Goal: Information Seeking & Learning: Find specific page/section

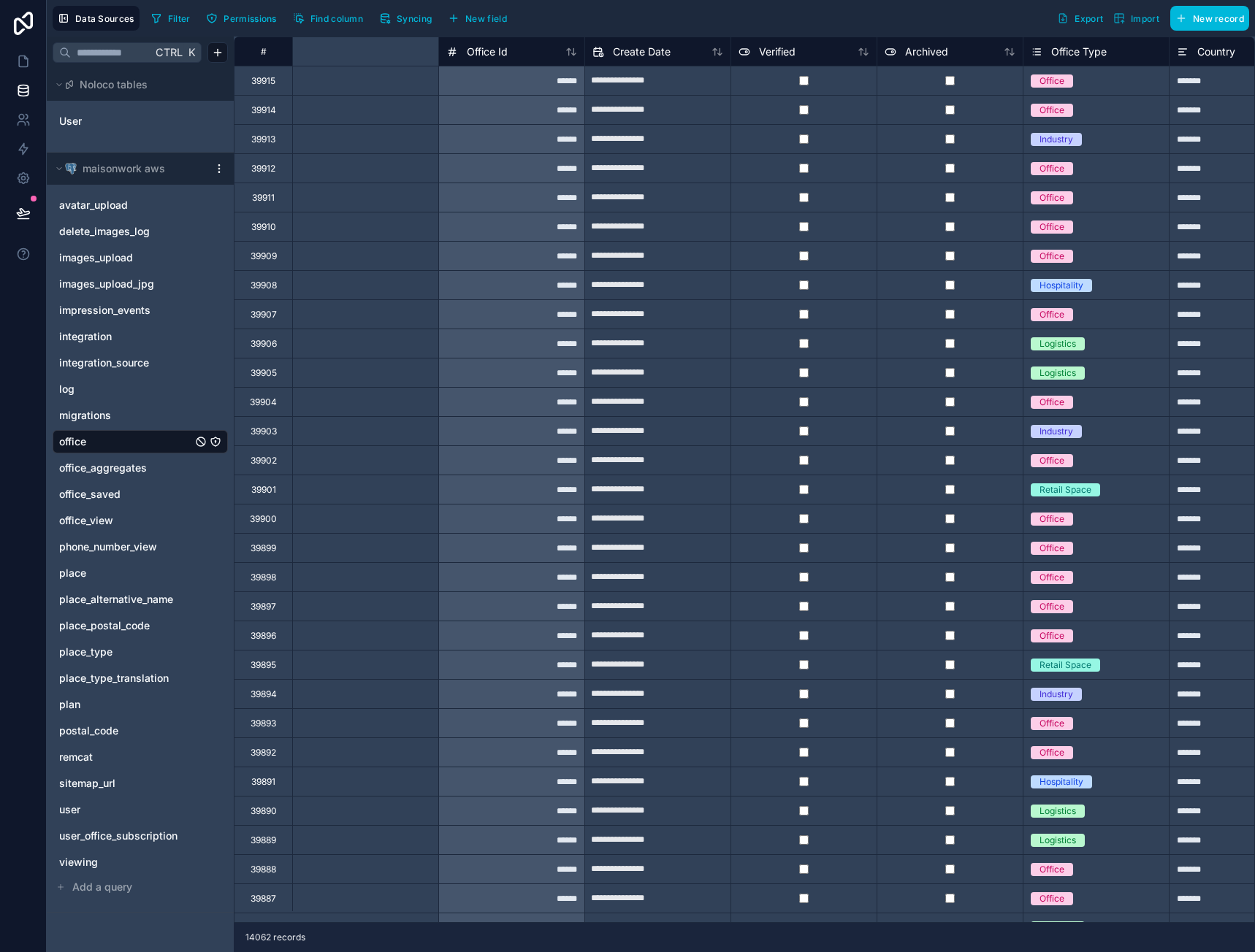
scroll to position [0, 496]
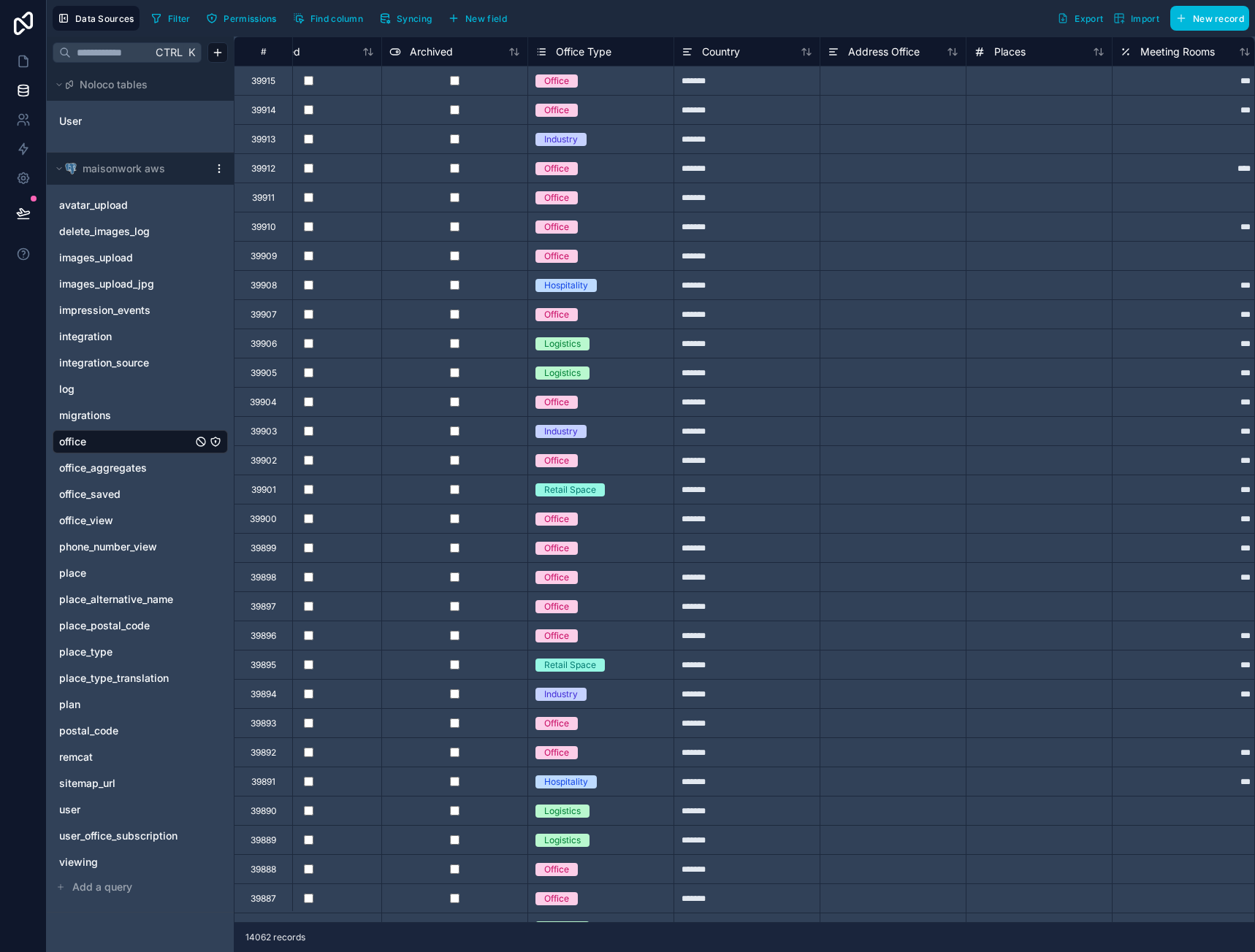
click at [173, 21] on span "Filter" at bounding box center [179, 18] width 23 height 10
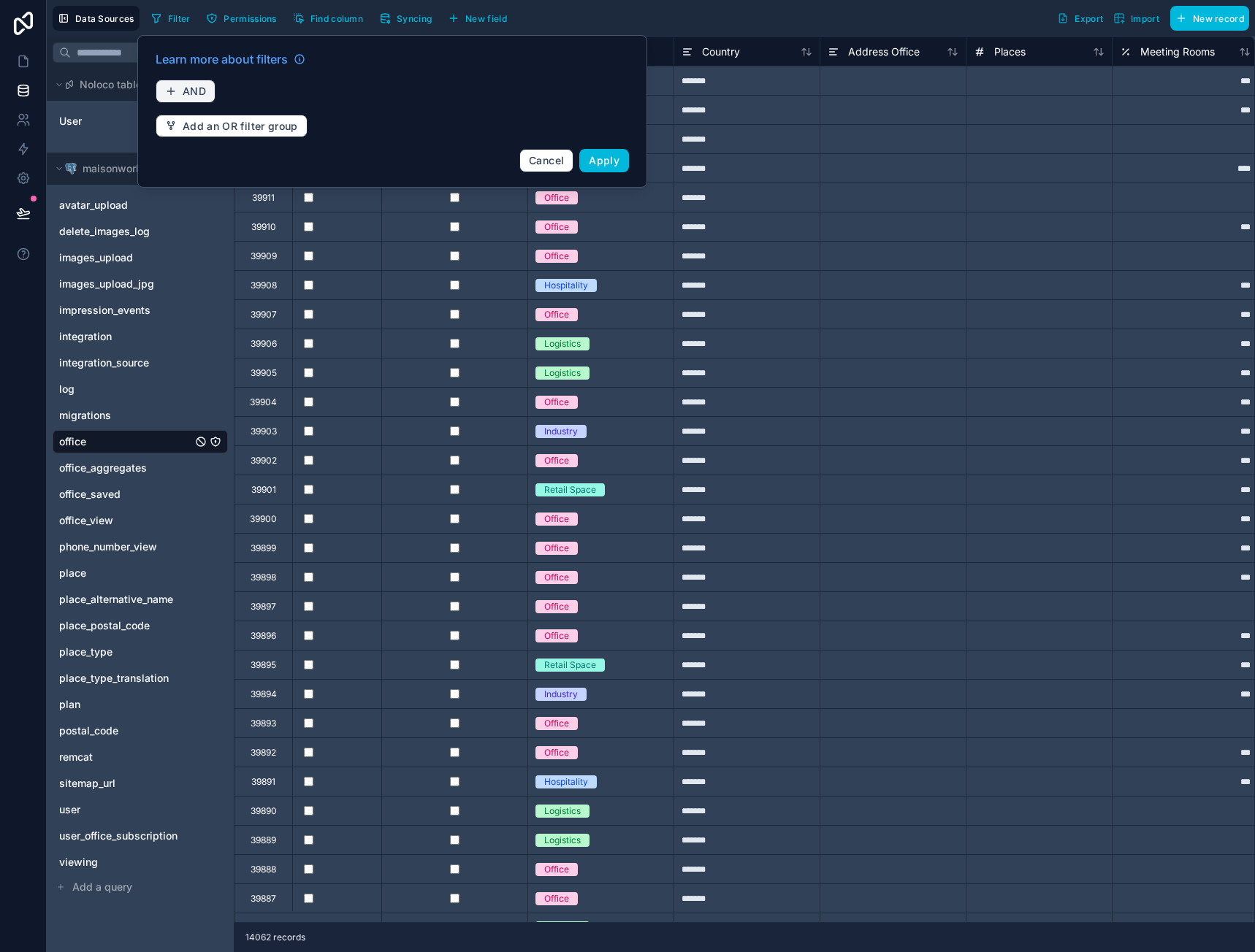
click at [185, 84] on button "AND" at bounding box center [185, 91] width 60 height 24
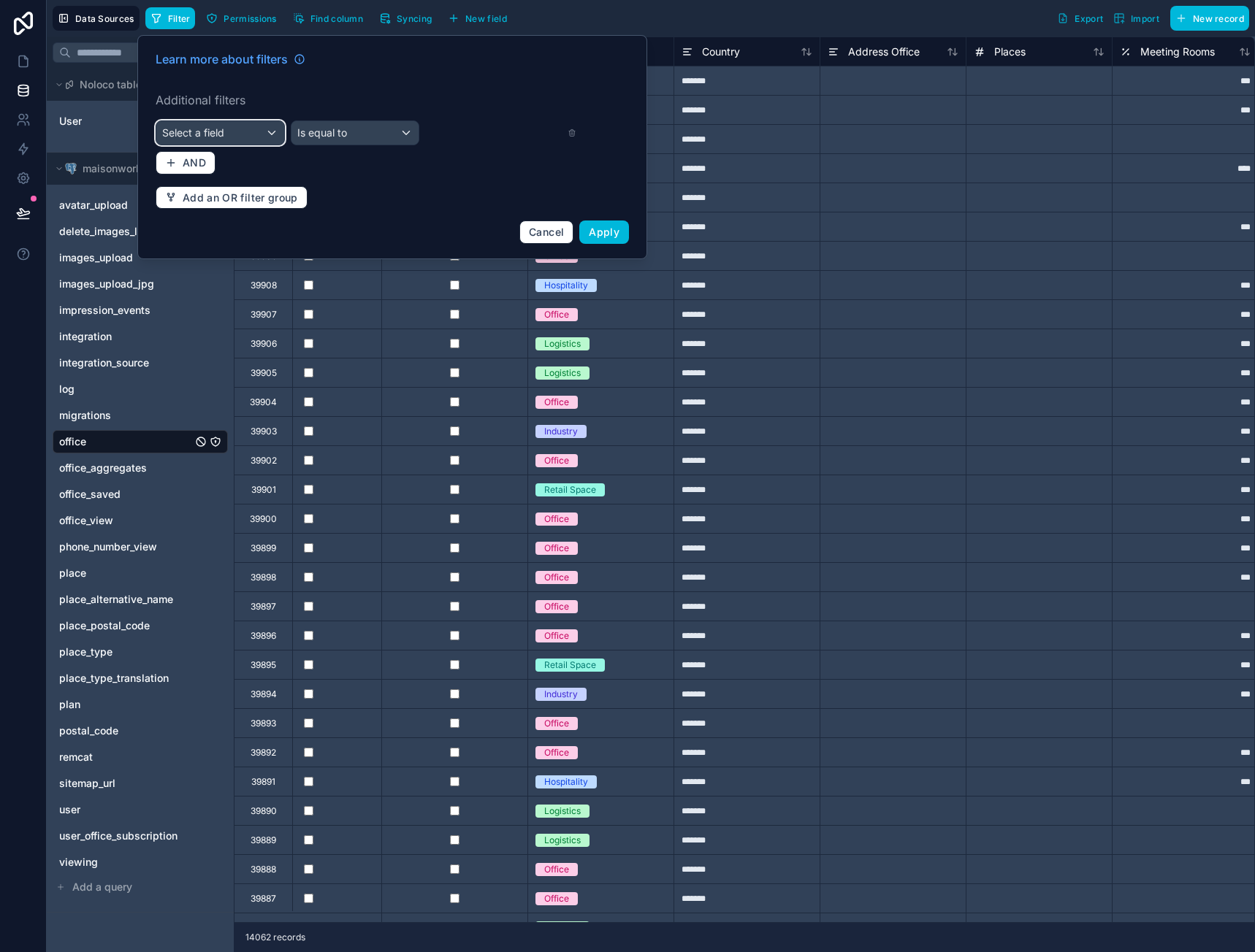
click at [206, 128] on span "Select a field" at bounding box center [192, 132] width 62 height 12
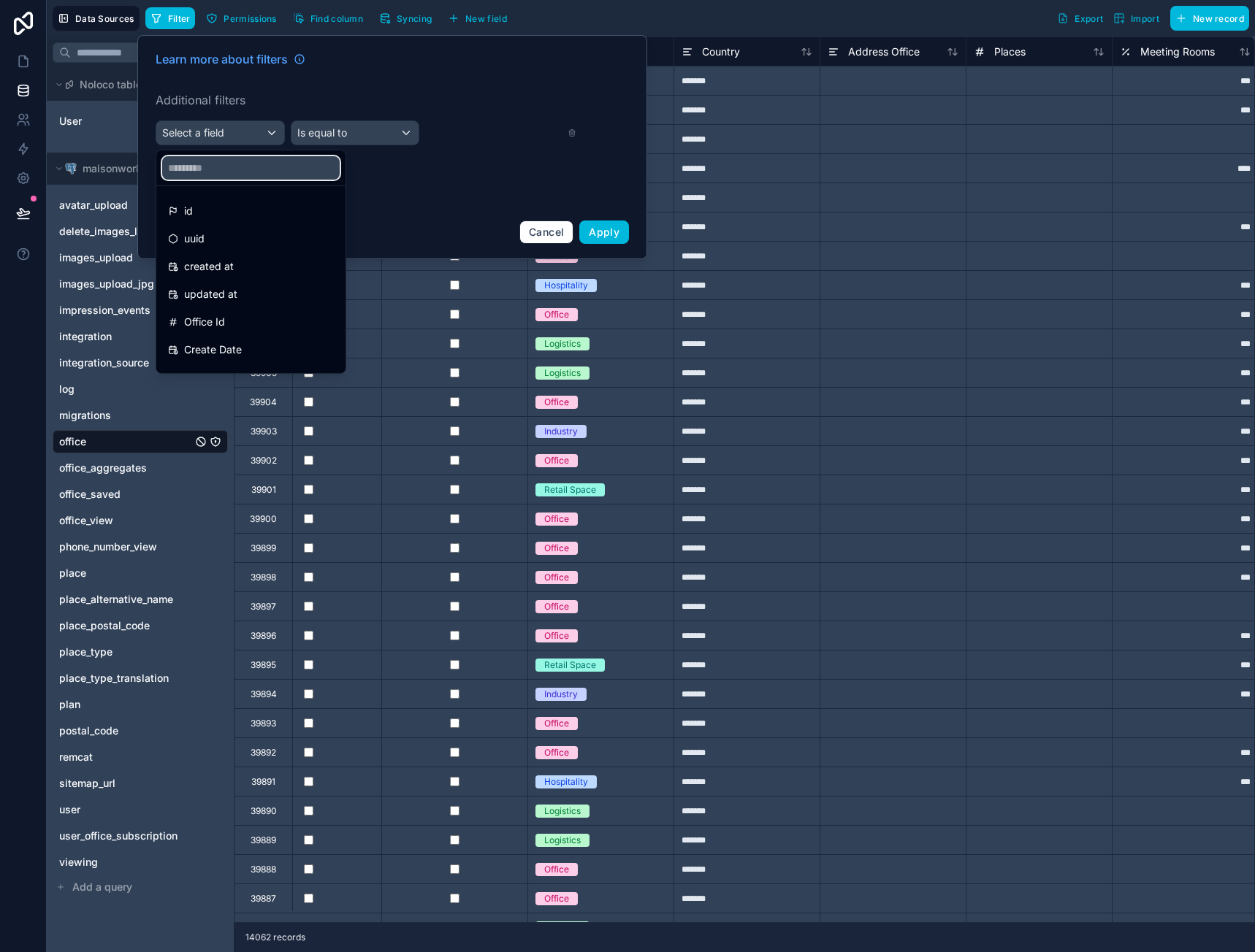
click at [211, 164] on input "text" at bounding box center [251, 168] width 177 height 24
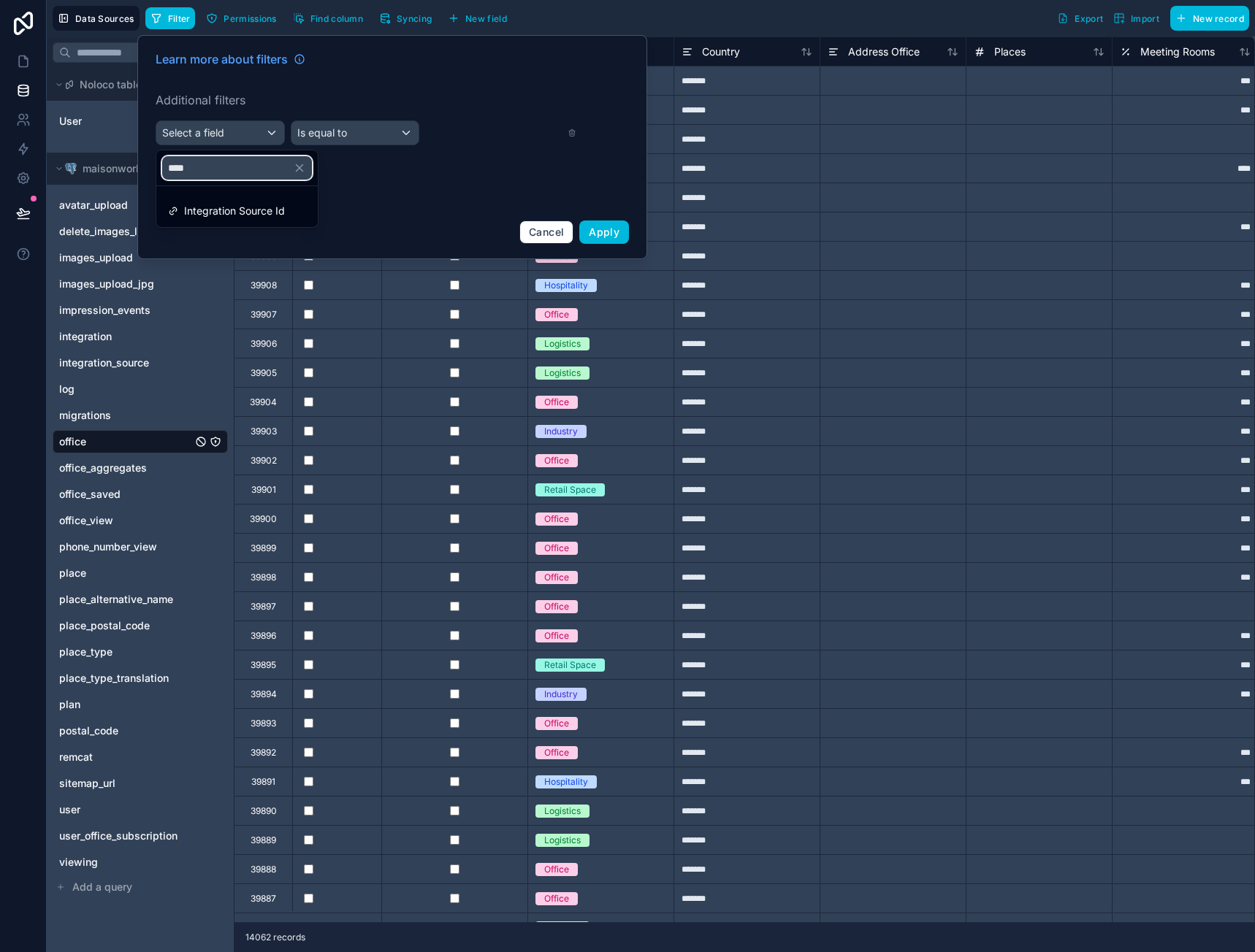
click at [201, 169] on input "****" at bounding box center [236, 168] width 150 height 24
type input "****"
click at [216, 210] on span "Integration Source Id" at bounding box center [234, 211] width 101 height 17
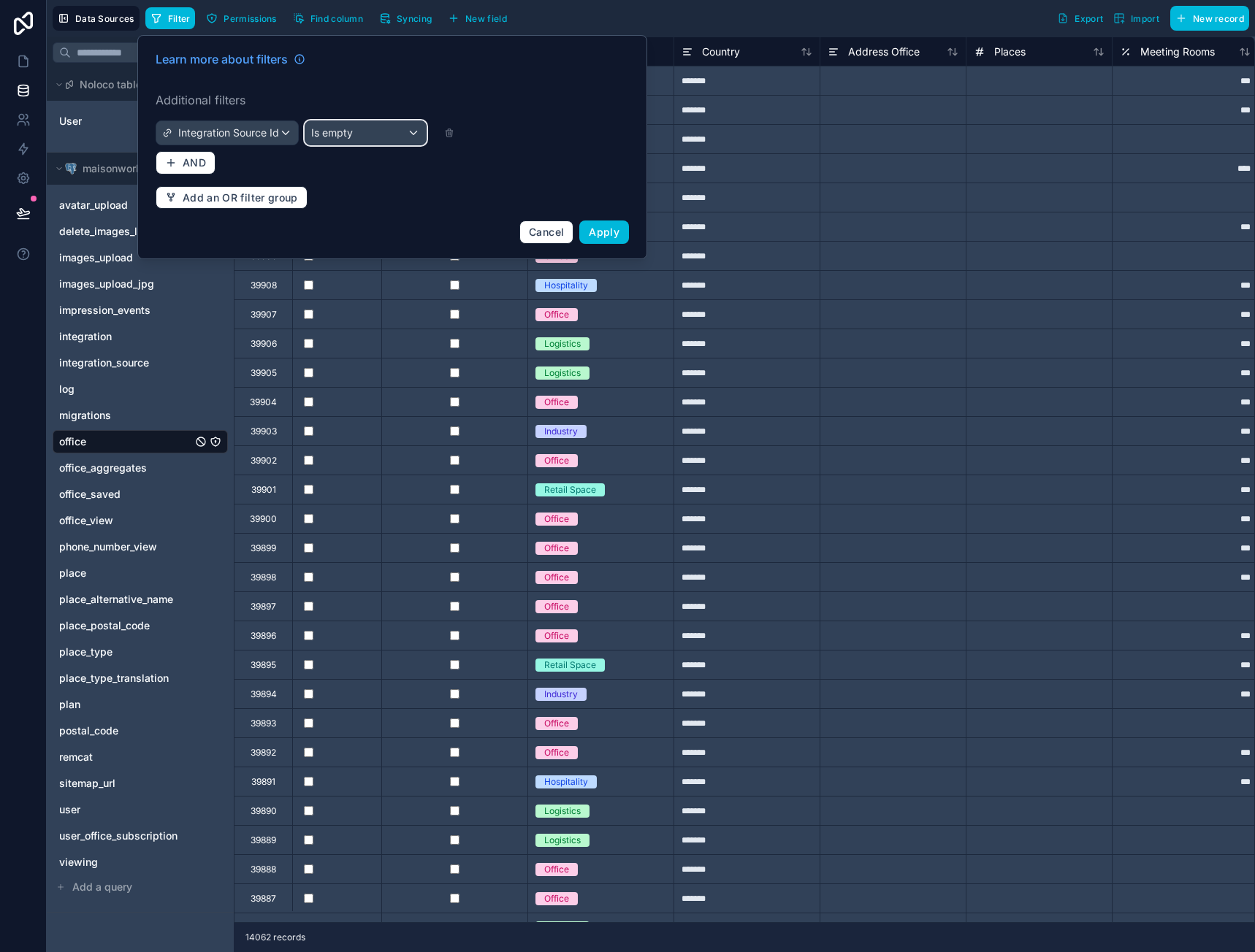
click at [386, 127] on div "Is empty" at bounding box center [365, 132] width 120 height 24
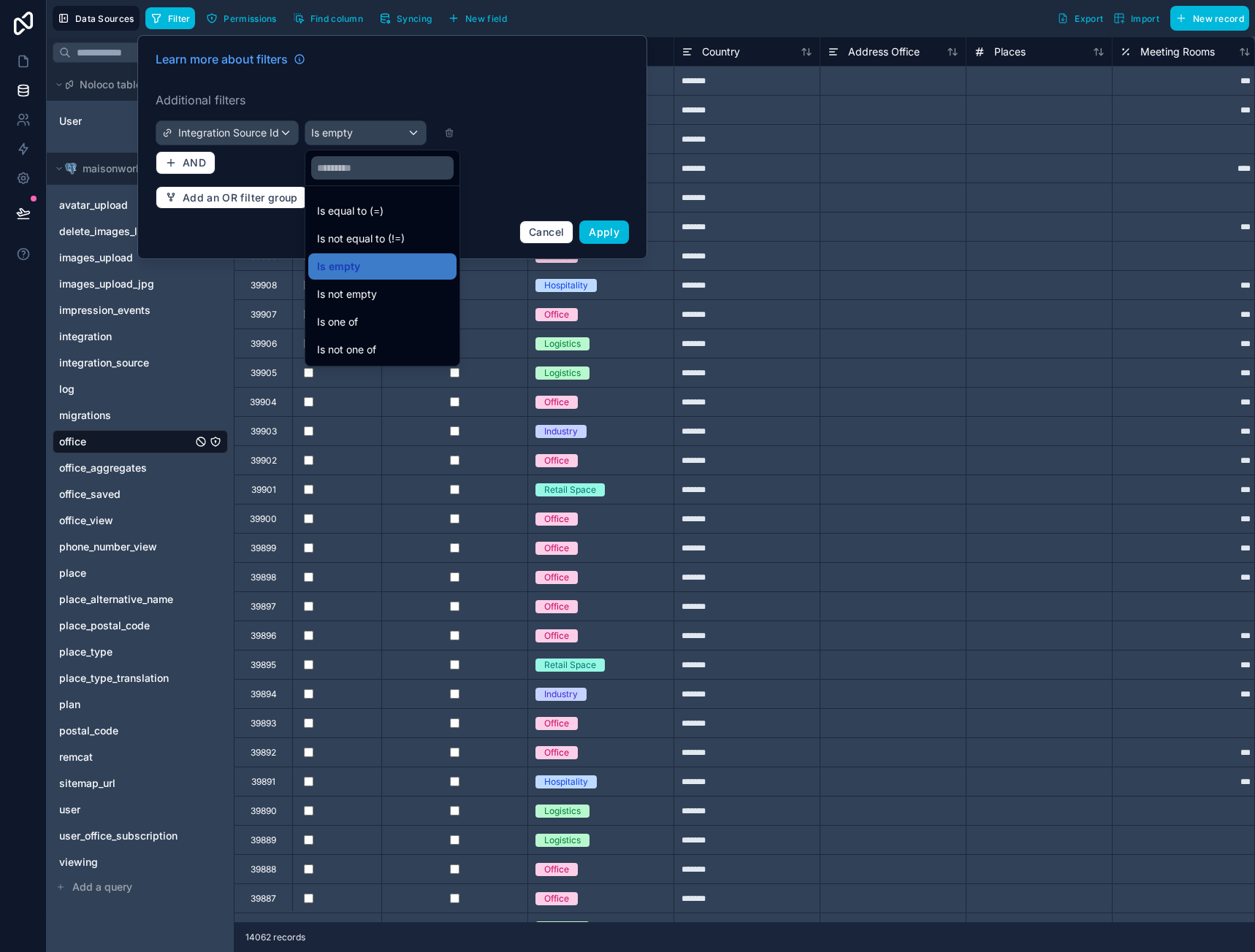
click at [380, 215] on span "Is equal to (=)" at bounding box center [351, 211] width 67 height 17
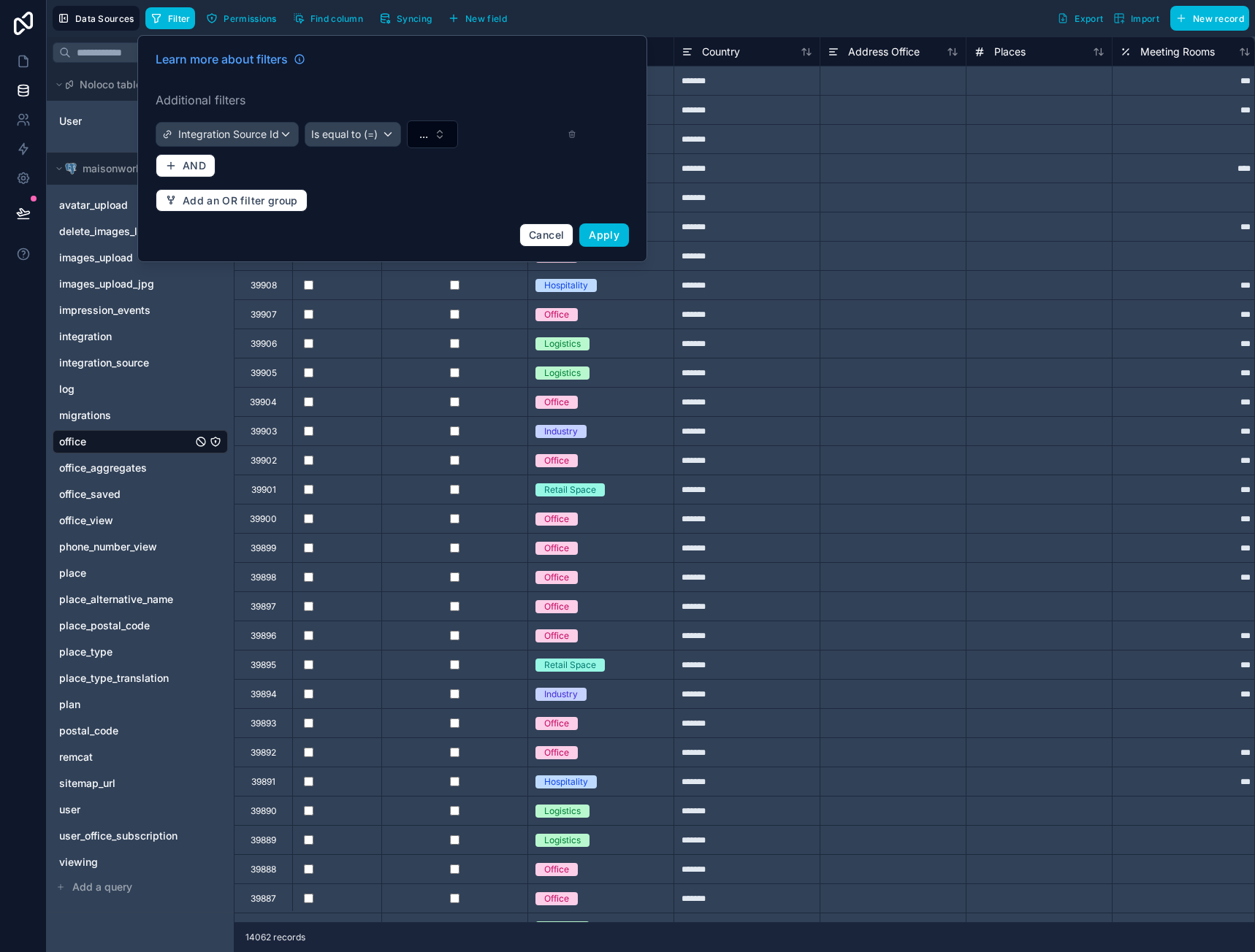
click at [437, 136] on button "..." at bounding box center [433, 133] width 51 height 28
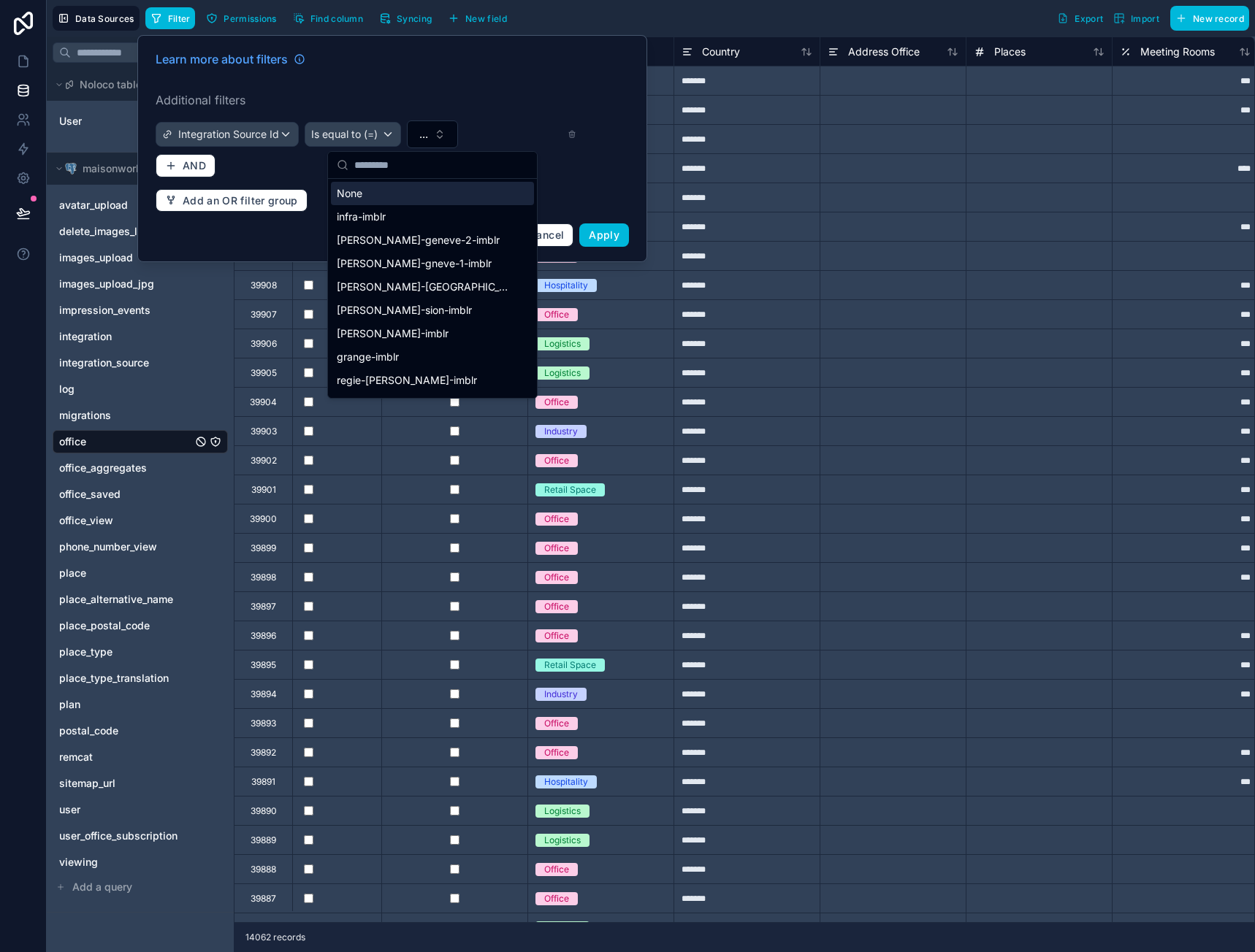
click at [426, 136] on span "..." at bounding box center [423, 133] width 9 height 14
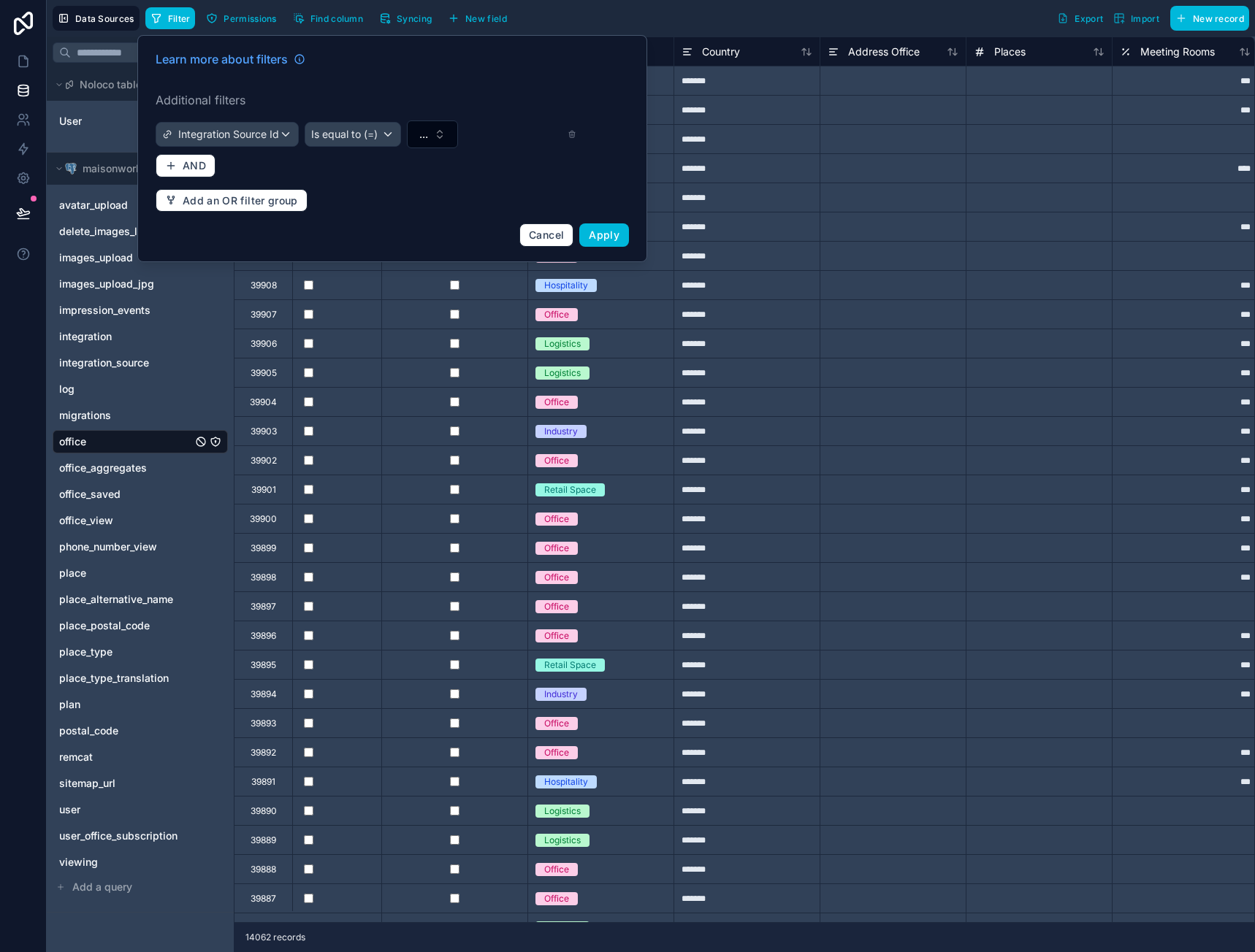
click at [430, 125] on button "..." at bounding box center [433, 133] width 51 height 28
click at [431, 140] on button "..." at bounding box center [433, 133] width 51 height 28
click at [429, 137] on button "..." at bounding box center [433, 133] width 51 height 28
type input "***"
click at [390, 189] on span "batimov-imblr" at bounding box center [369, 192] width 66 height 14
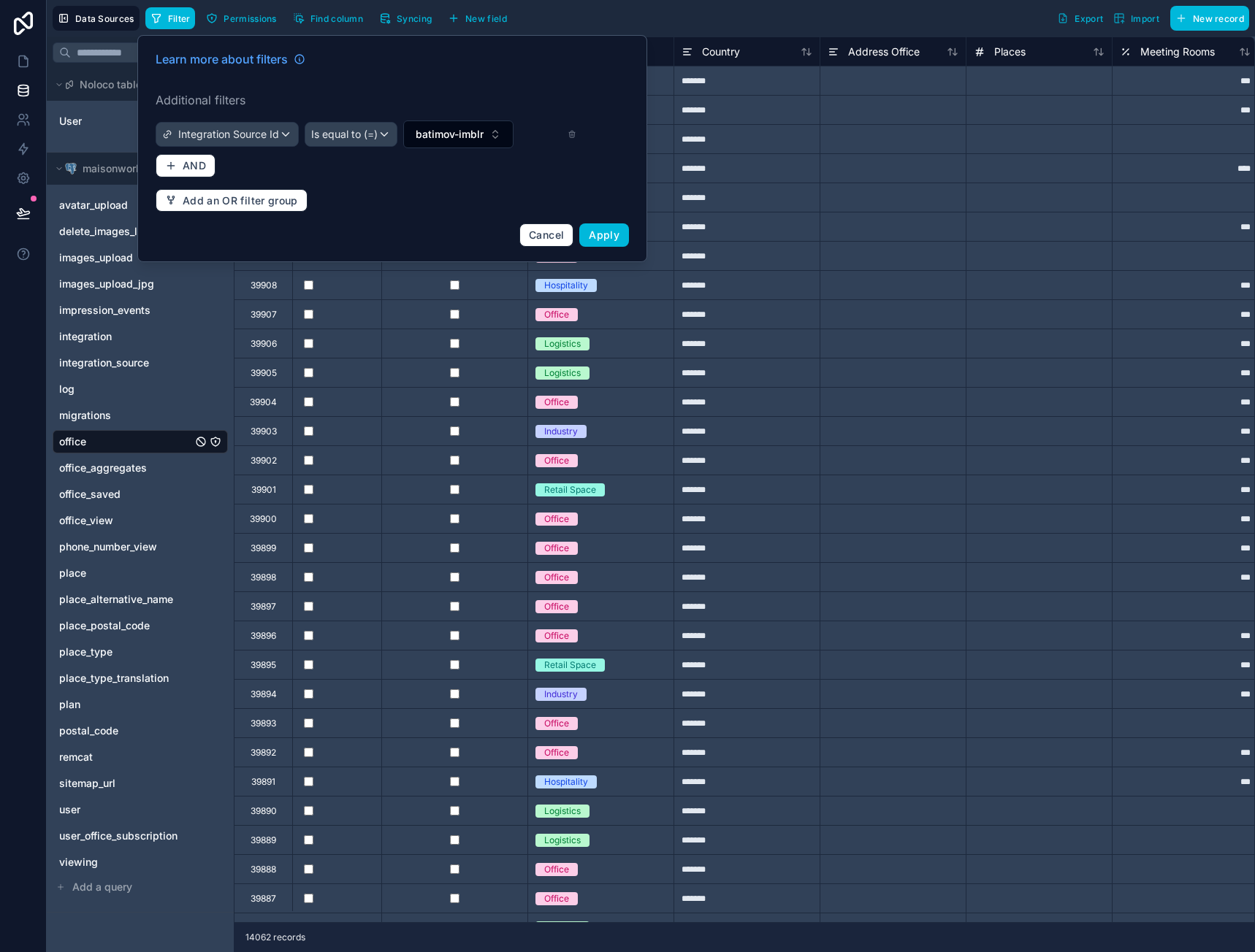
click at [615, 236] on span "Apply" at bounding box center [604, 234] width 30 height 12
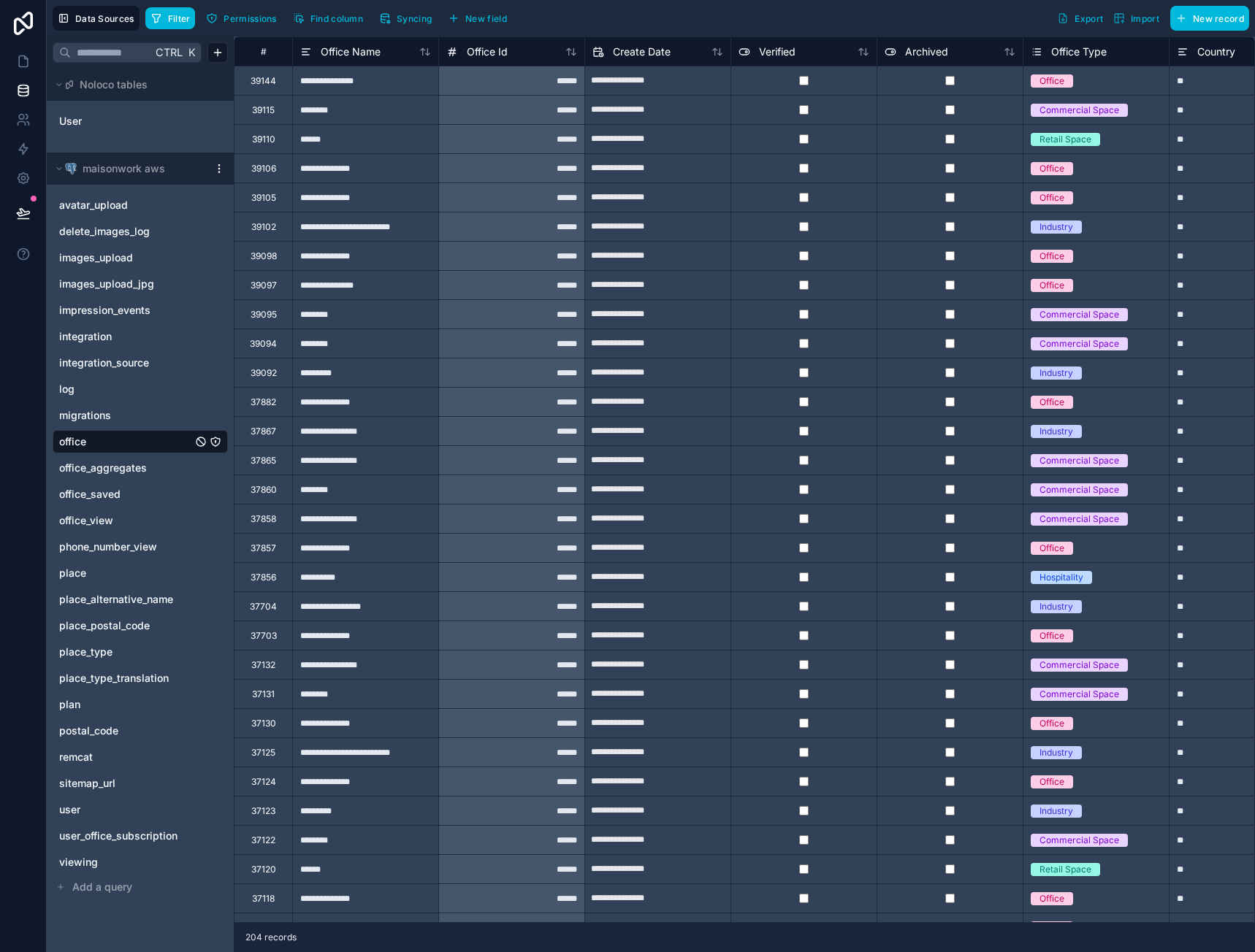
click at [175, 14] on span "Filter" at bounding box center [179, 18] width 23 height 10
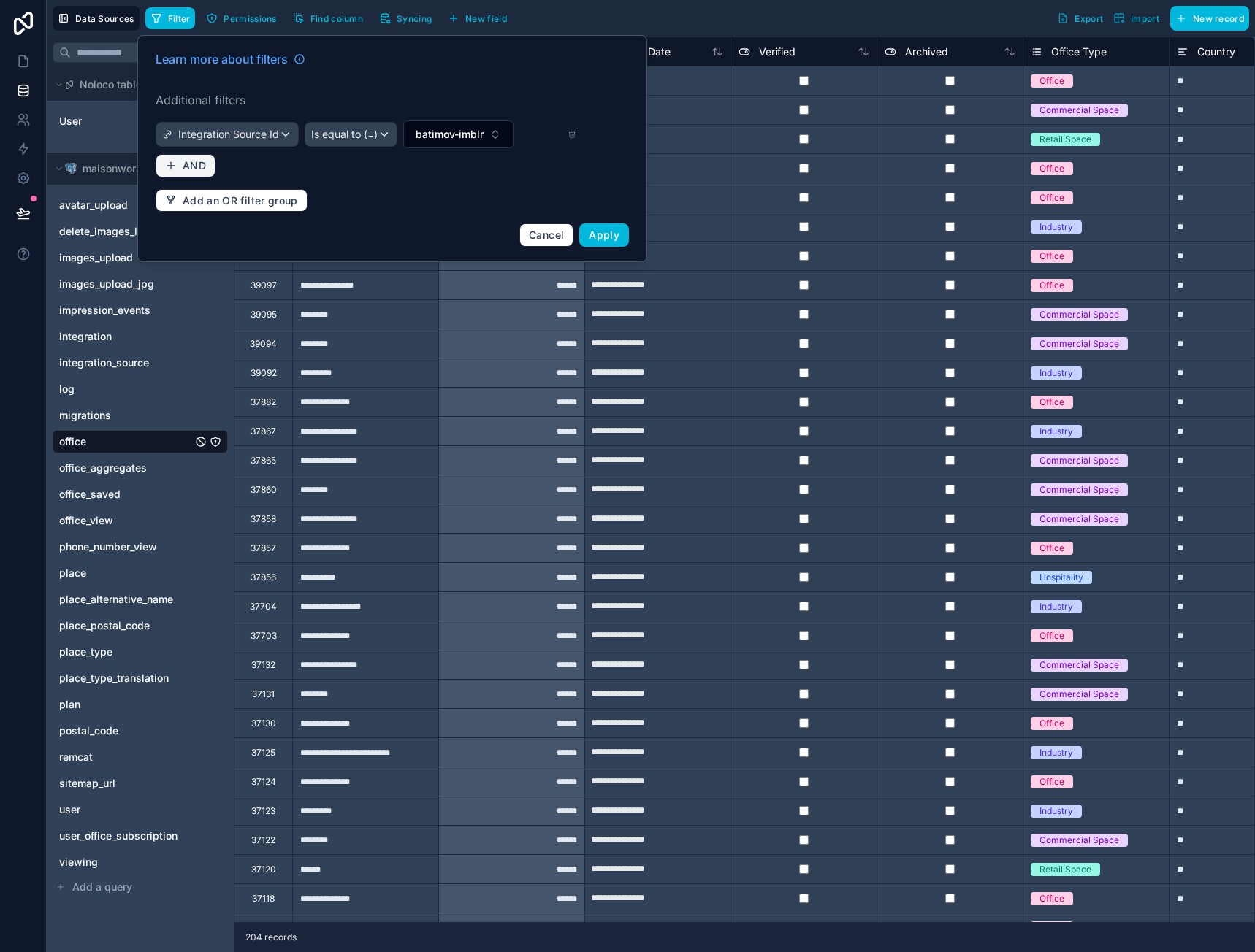
click at [195, 163] on span "AND" at bounding box center [194, 166] width 24 height 13
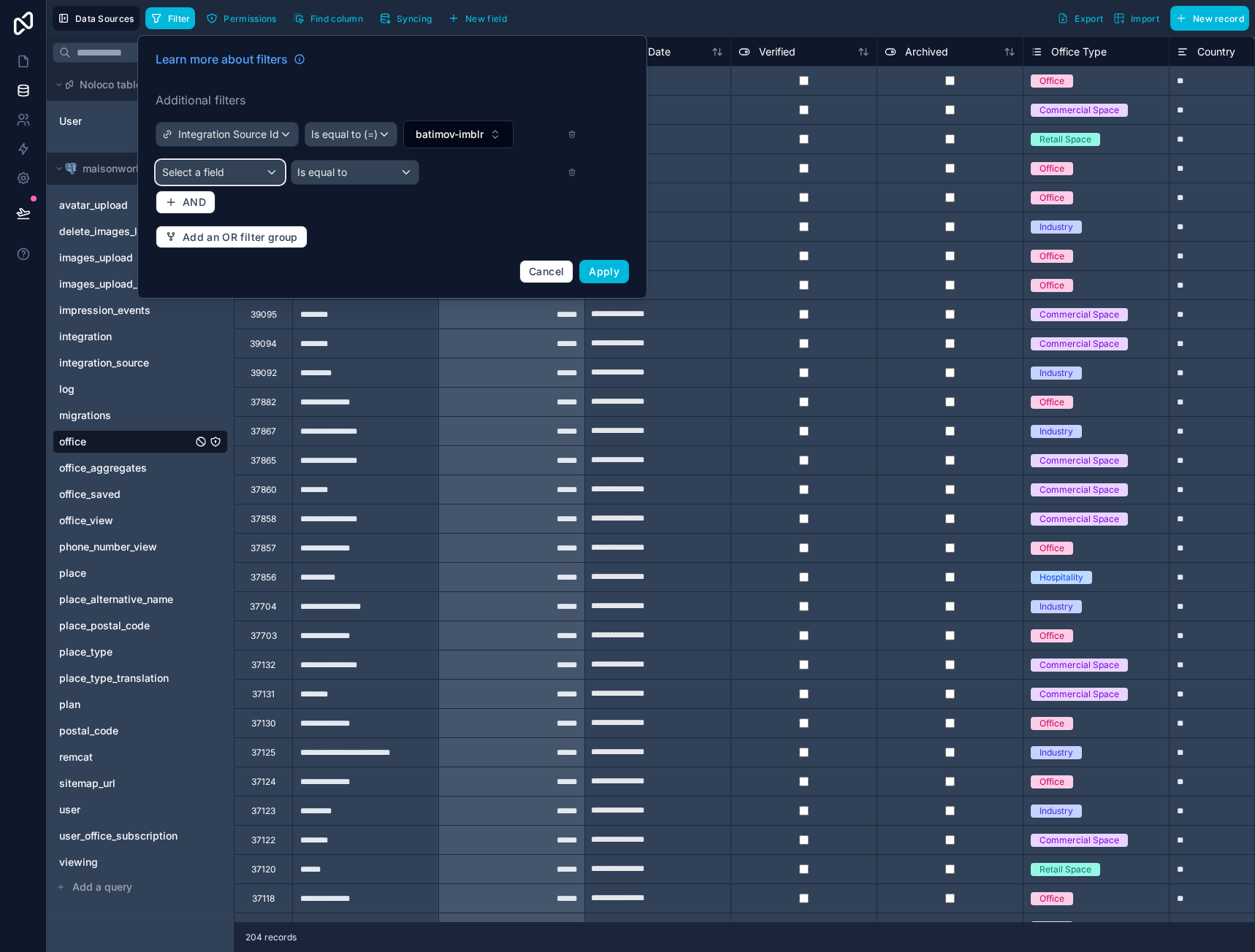
click at [261, 179] on div "Select a field" at bounding box center [220, 172] width 128 height 24
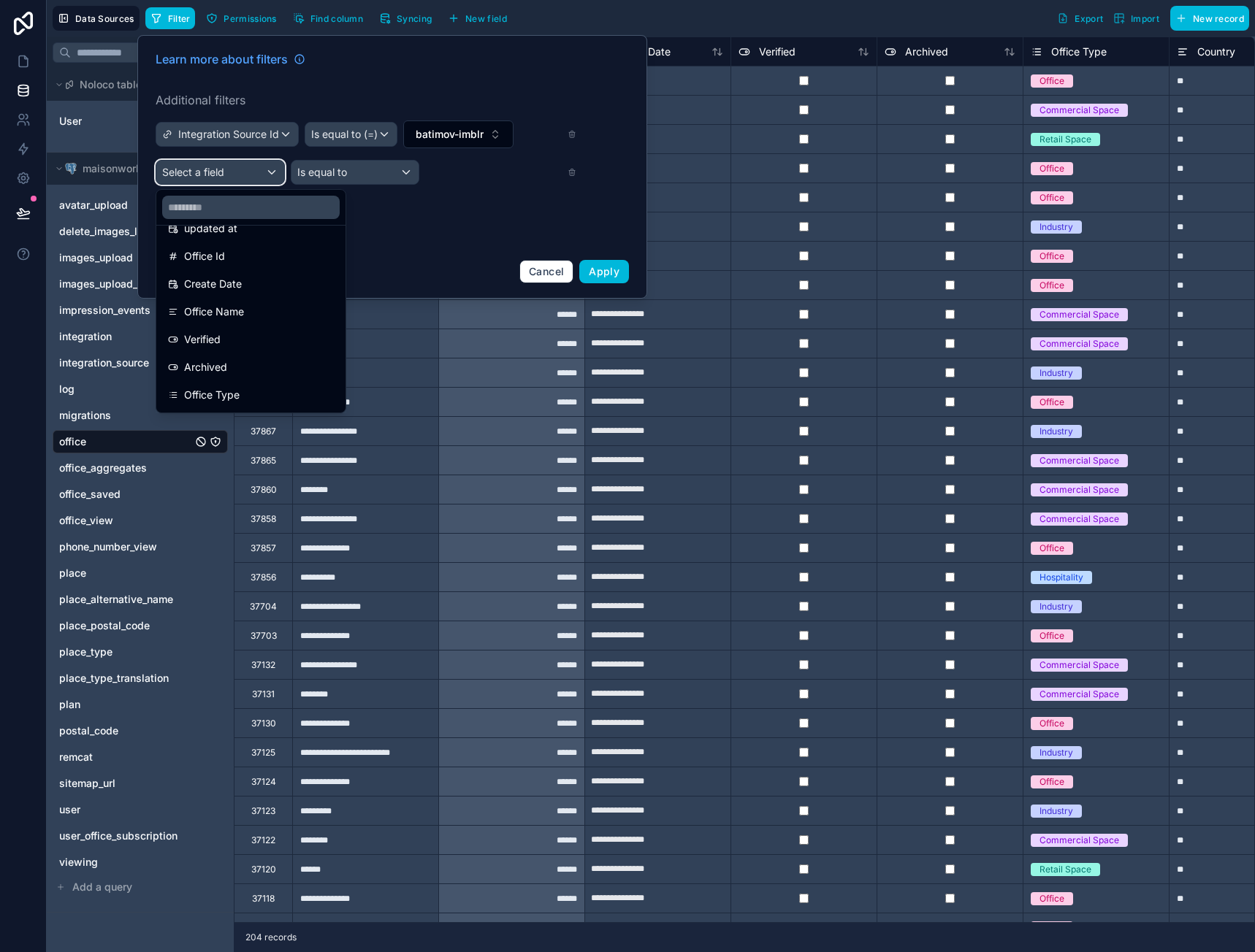
scroll to position [146, 0]
click at [236, 314] on div "Archived" at bounding box center [251, 327] width 183 height 27
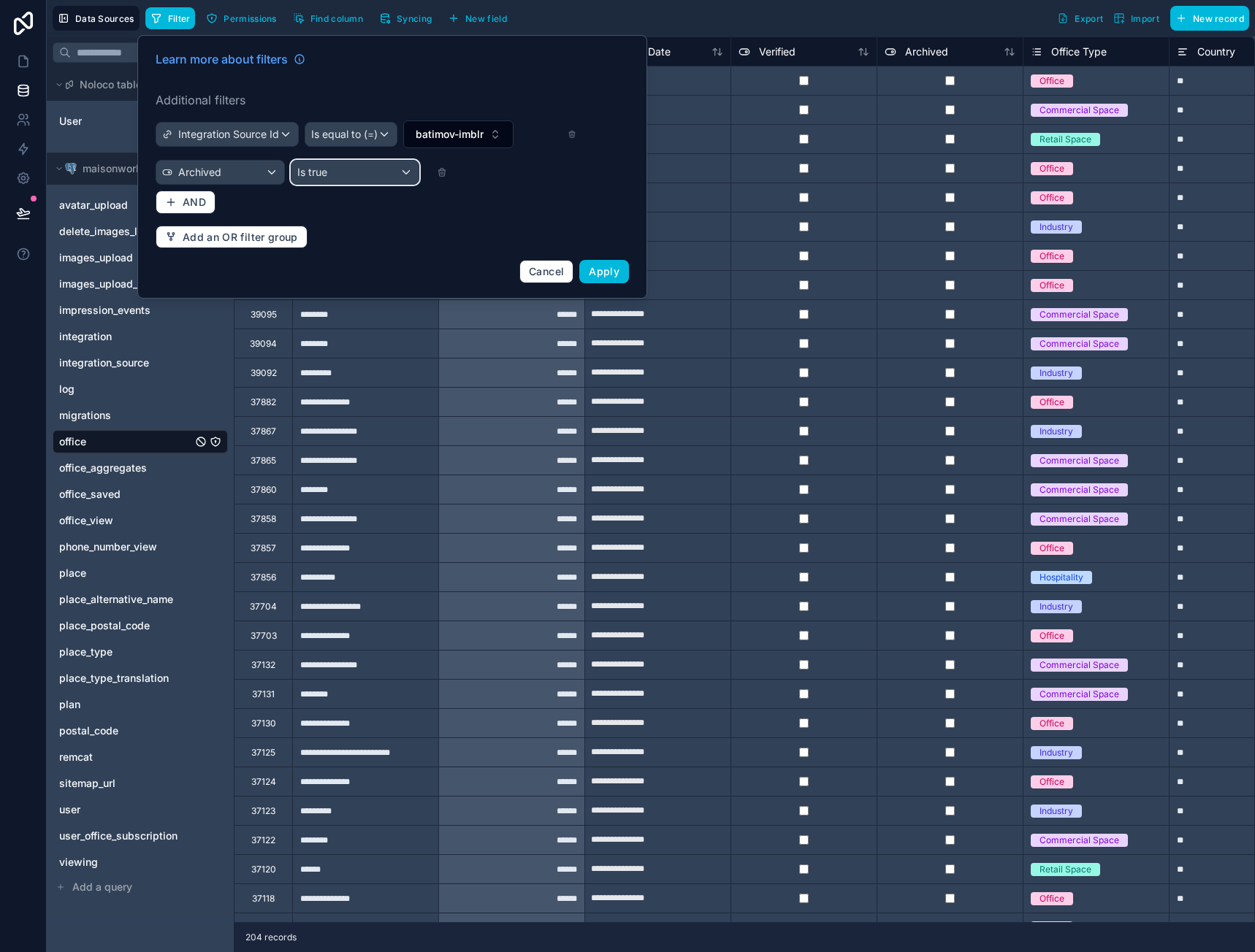
click at [339, 180] on div "Is true" at bounding box center [355, 172] width 128 height 24
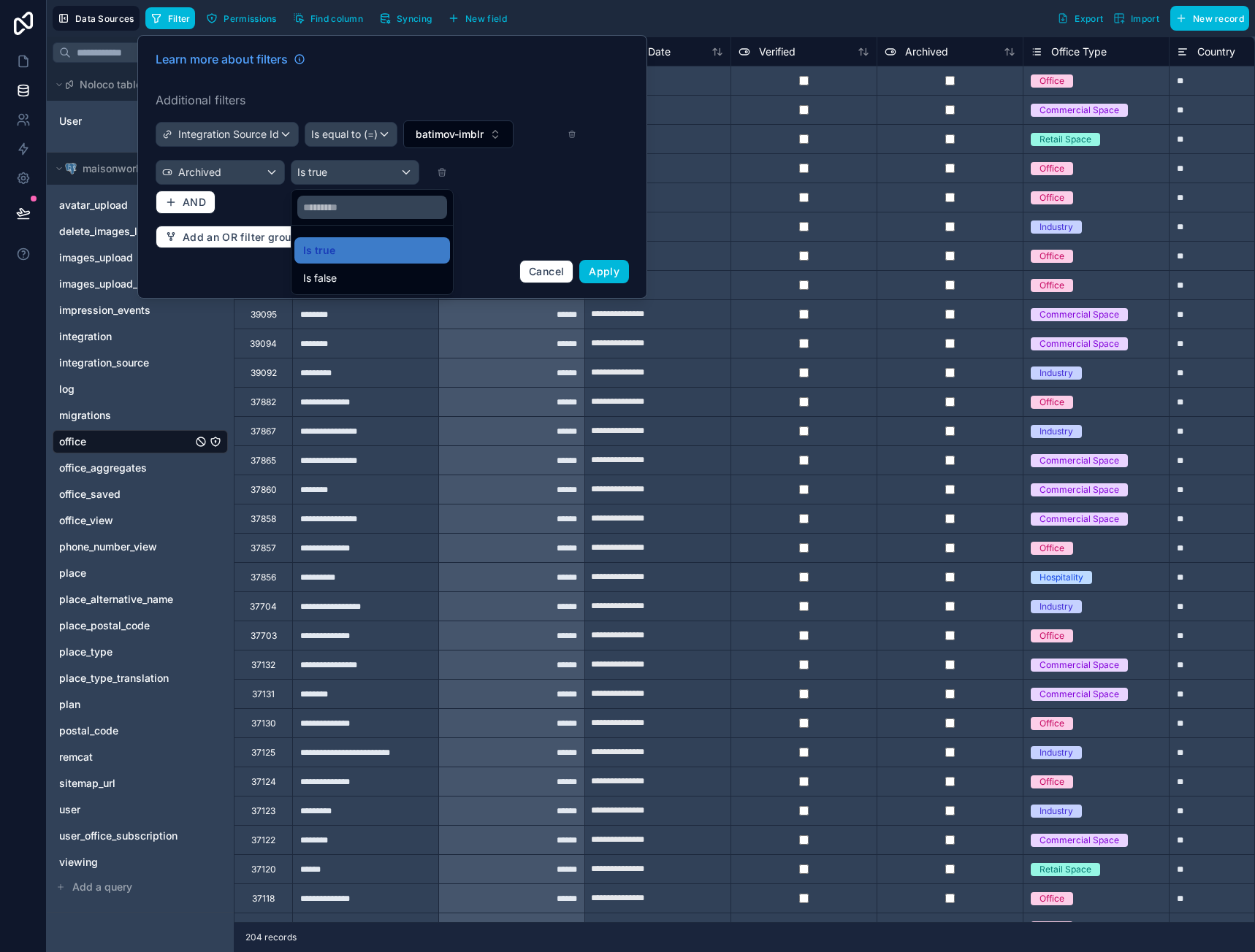
click at [342, 278] on div "Is false" at bounding box center [372, 278] width 138 height 17
click at [202, 204] on span "AND" at bounding box center [194, 202] width 24 height 13
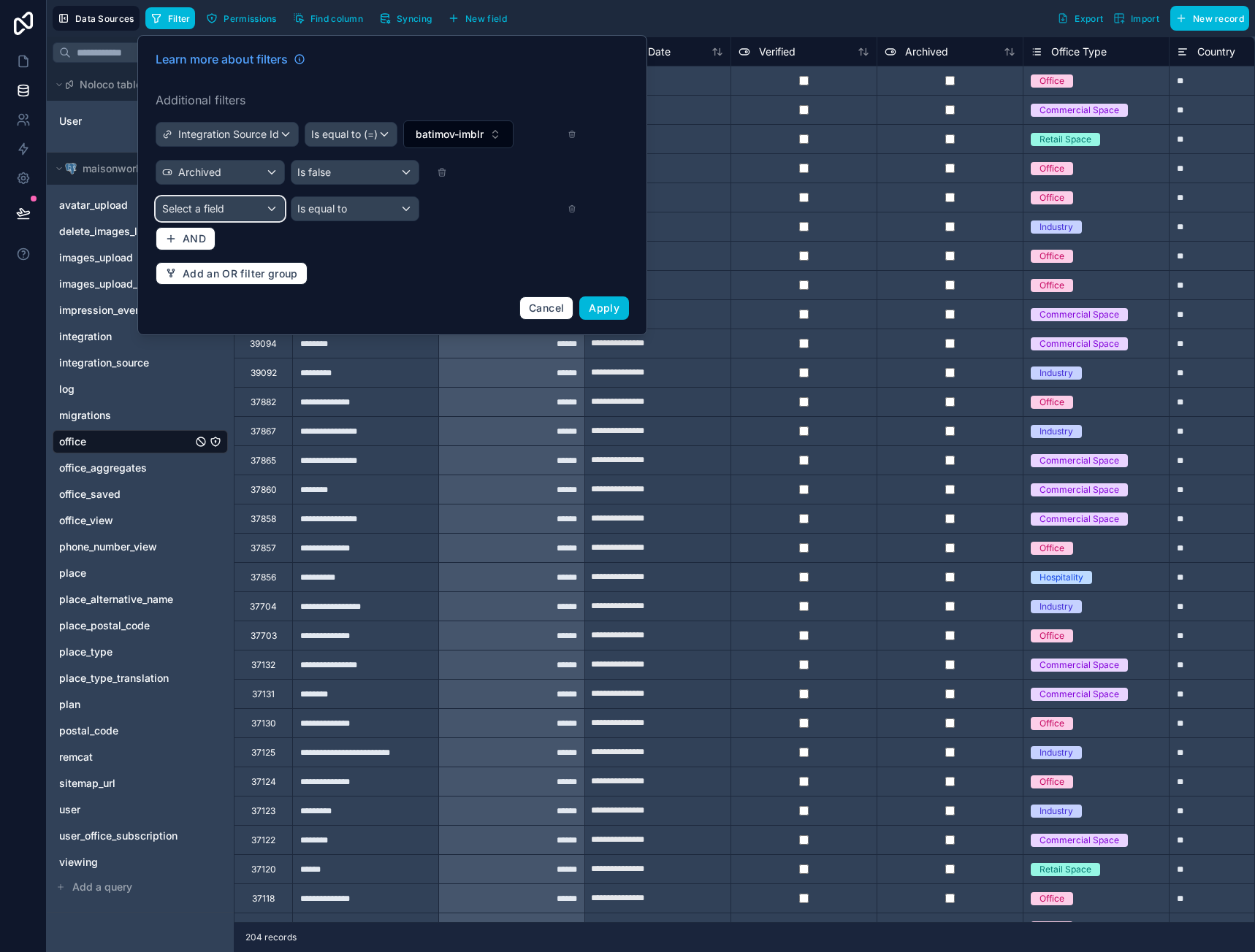
click at [212, 210] on span "Select a field" at bounding box center [192, 208] width 62 height 12
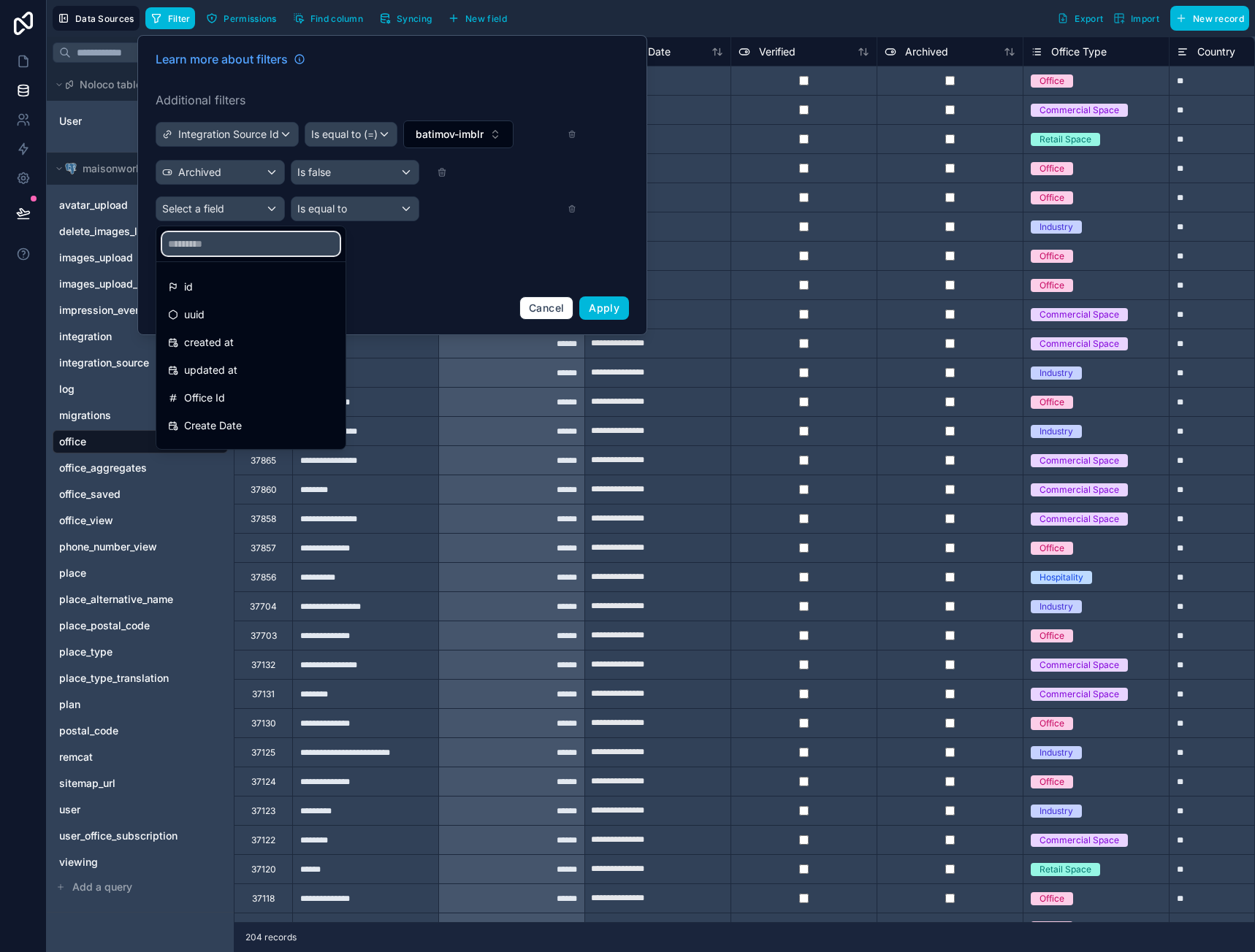
click at [220, 234] on input "text" at bounding box center [251, 244] width 177 height 24
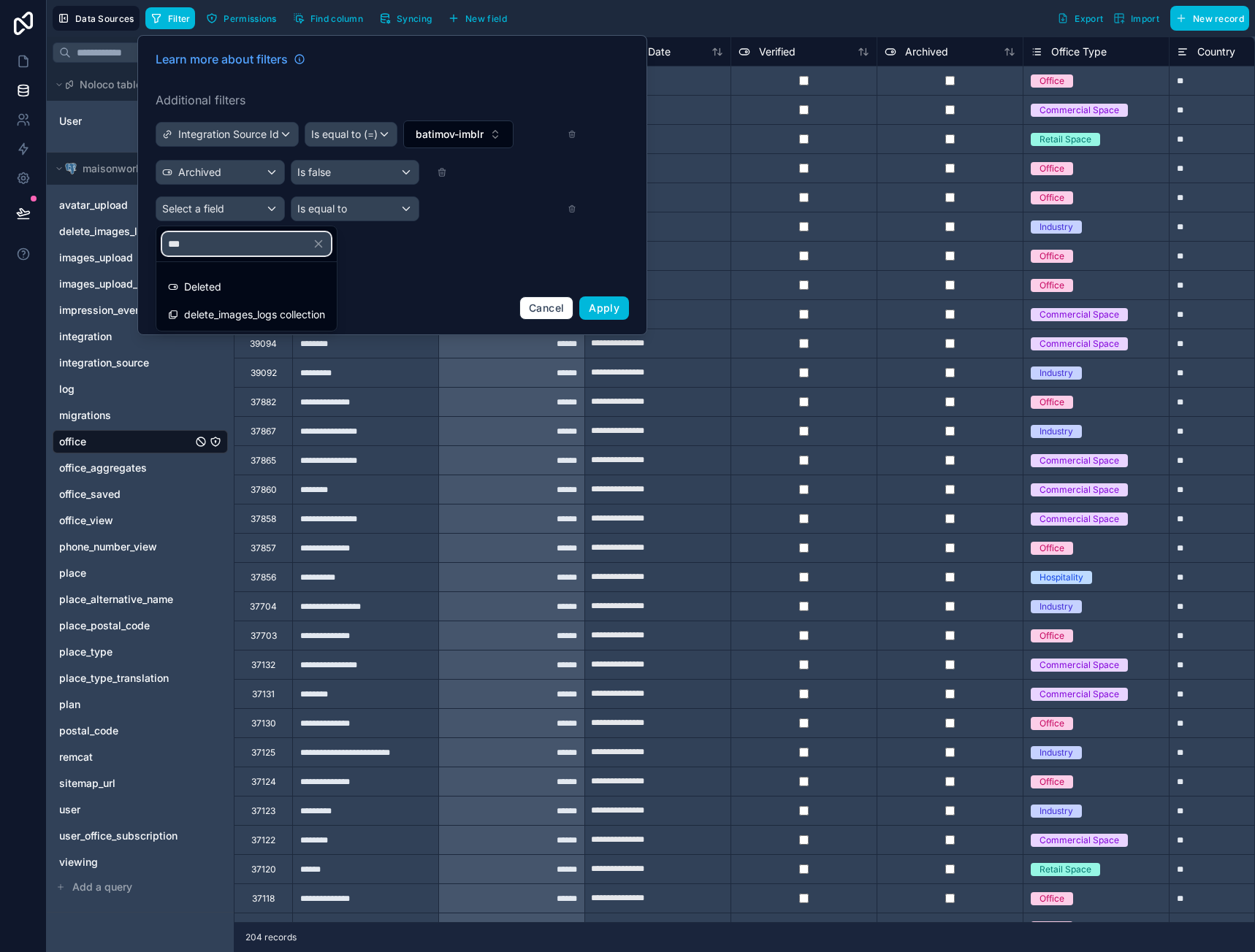
type input "***"
click at [212, 282] on span "Deleted" at bounding box center [202, 287] width 37 height 17
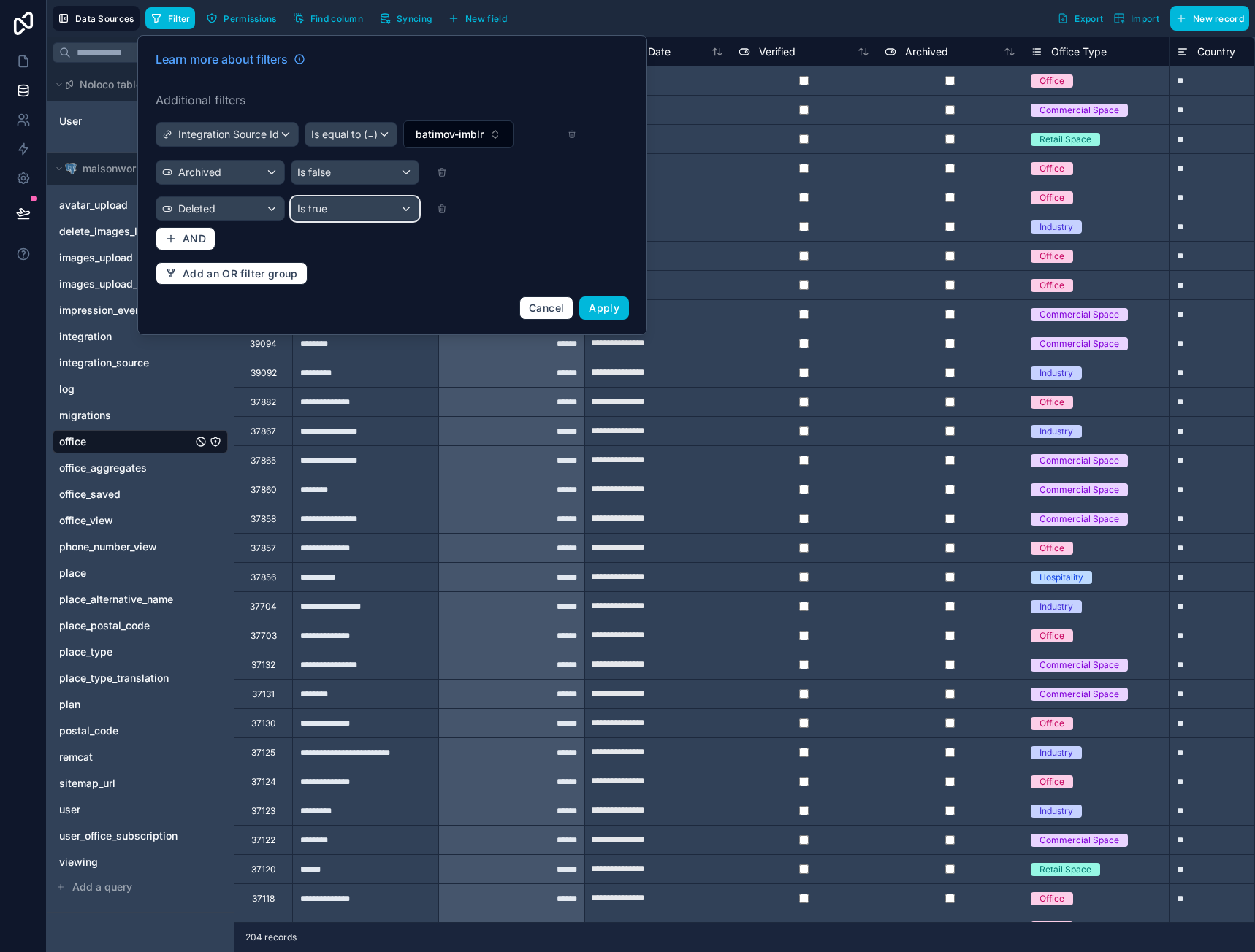
click at [346, 214] on div "Is true" at bounding box center [355, 209] width 128 height 24
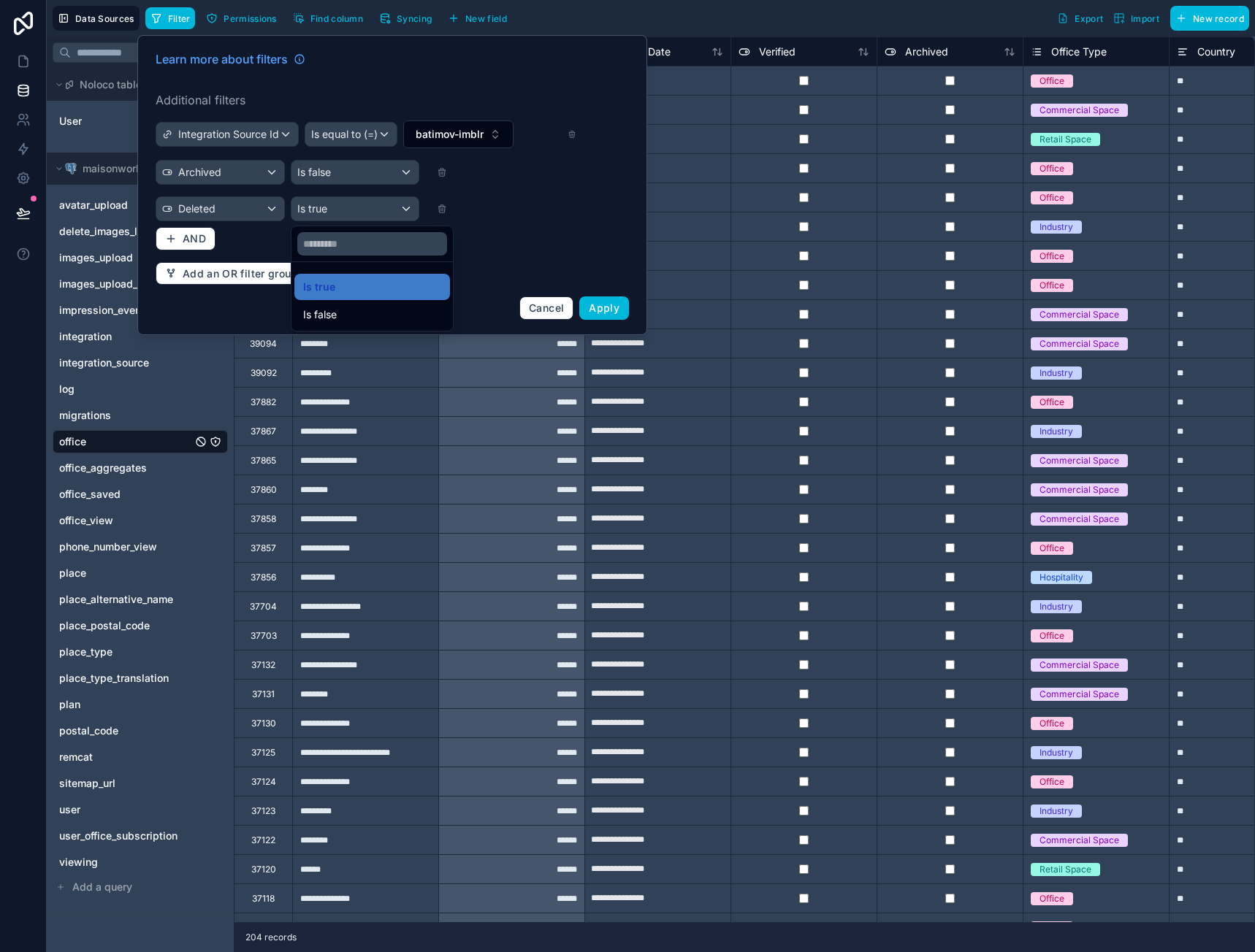
click at [349, 311] on div "Is false" at bounding box center [372, 314] width 138 height 17
click at [605, 305] on span "Apply" at bounding box center [604, 308] width 30 height 12
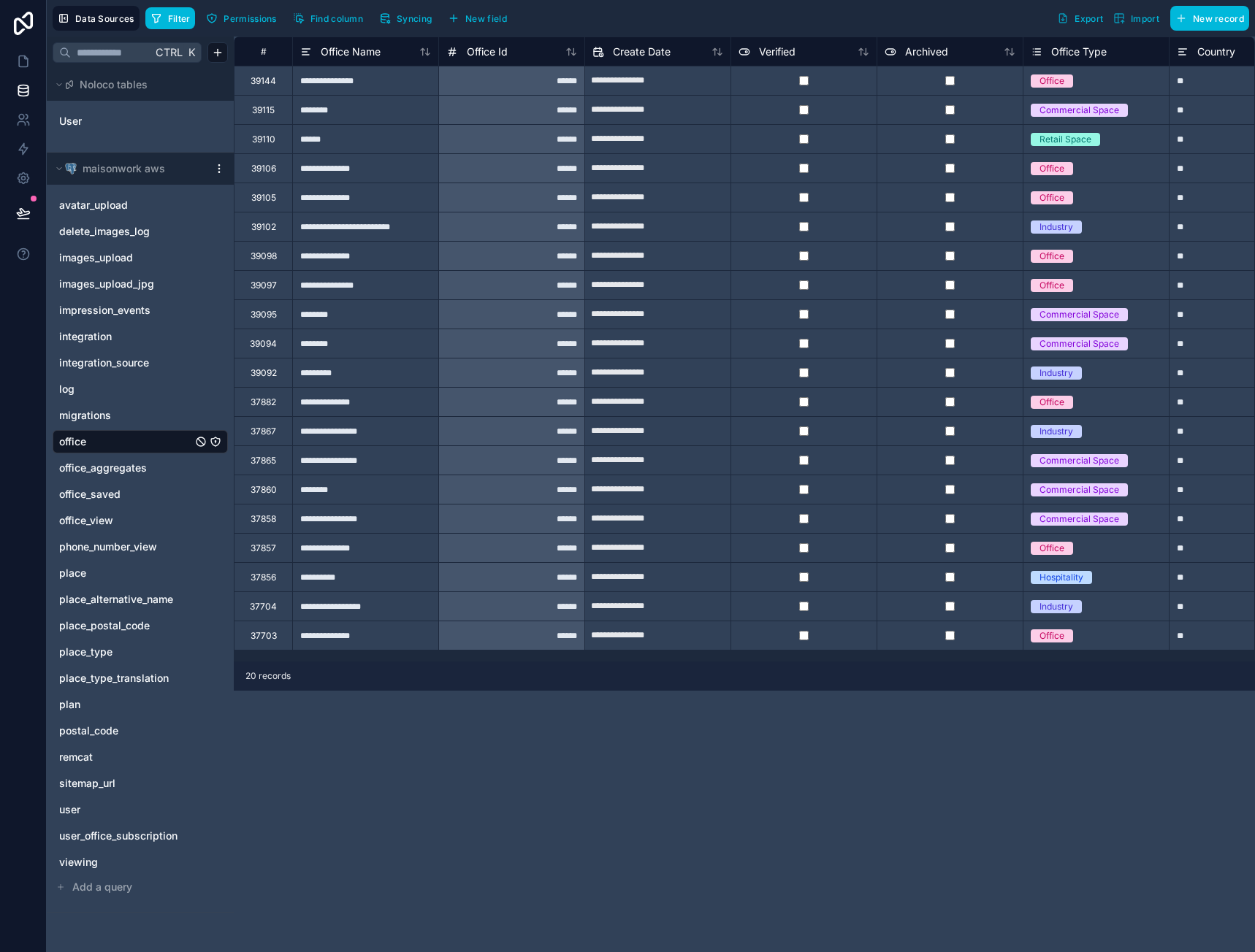
click at [83, 819] on div "user" at bounding box center [140, 810] width 175 height 24
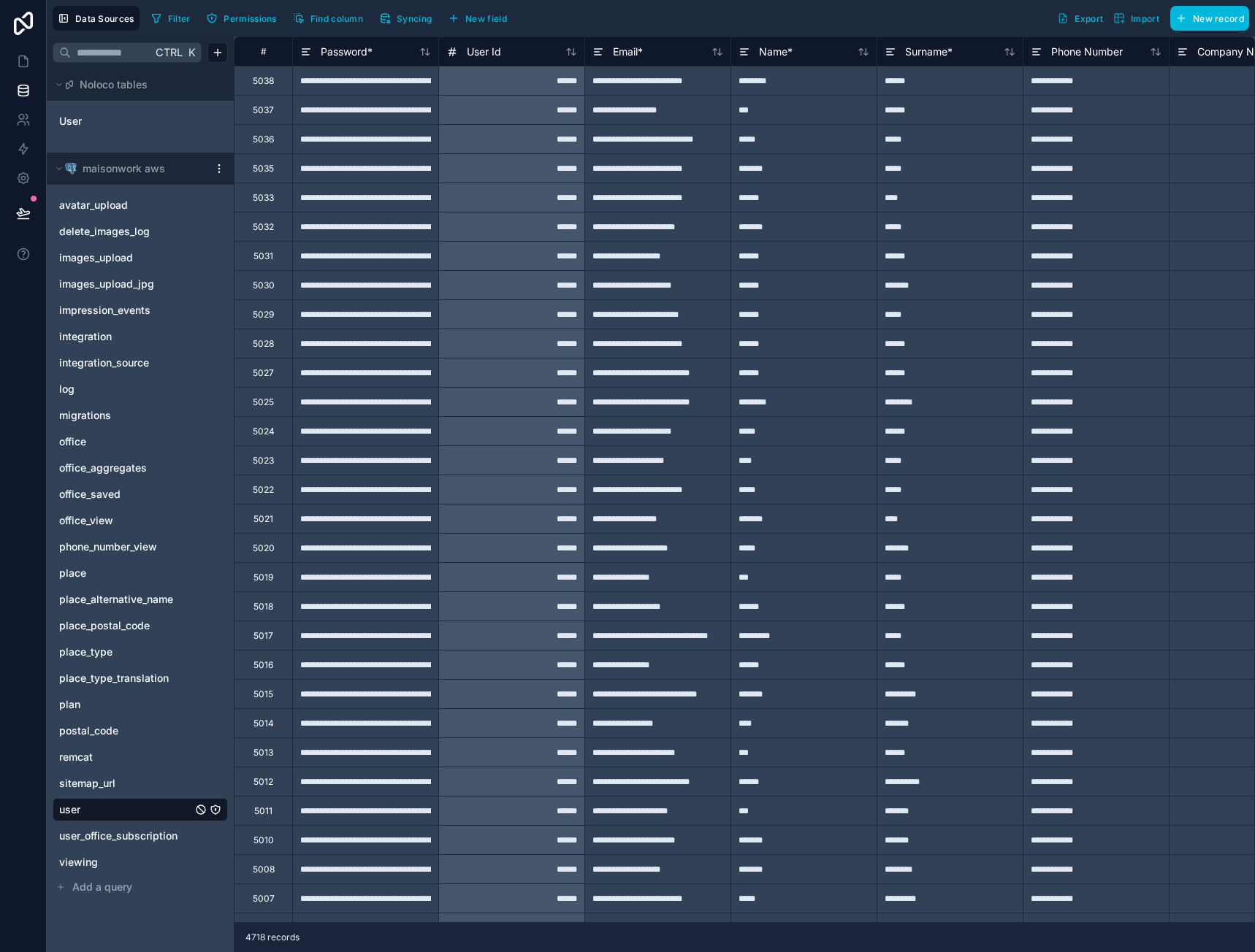
click at [183, 16] on span "Filter" at bounding box center [179, 18] width 23 height 10
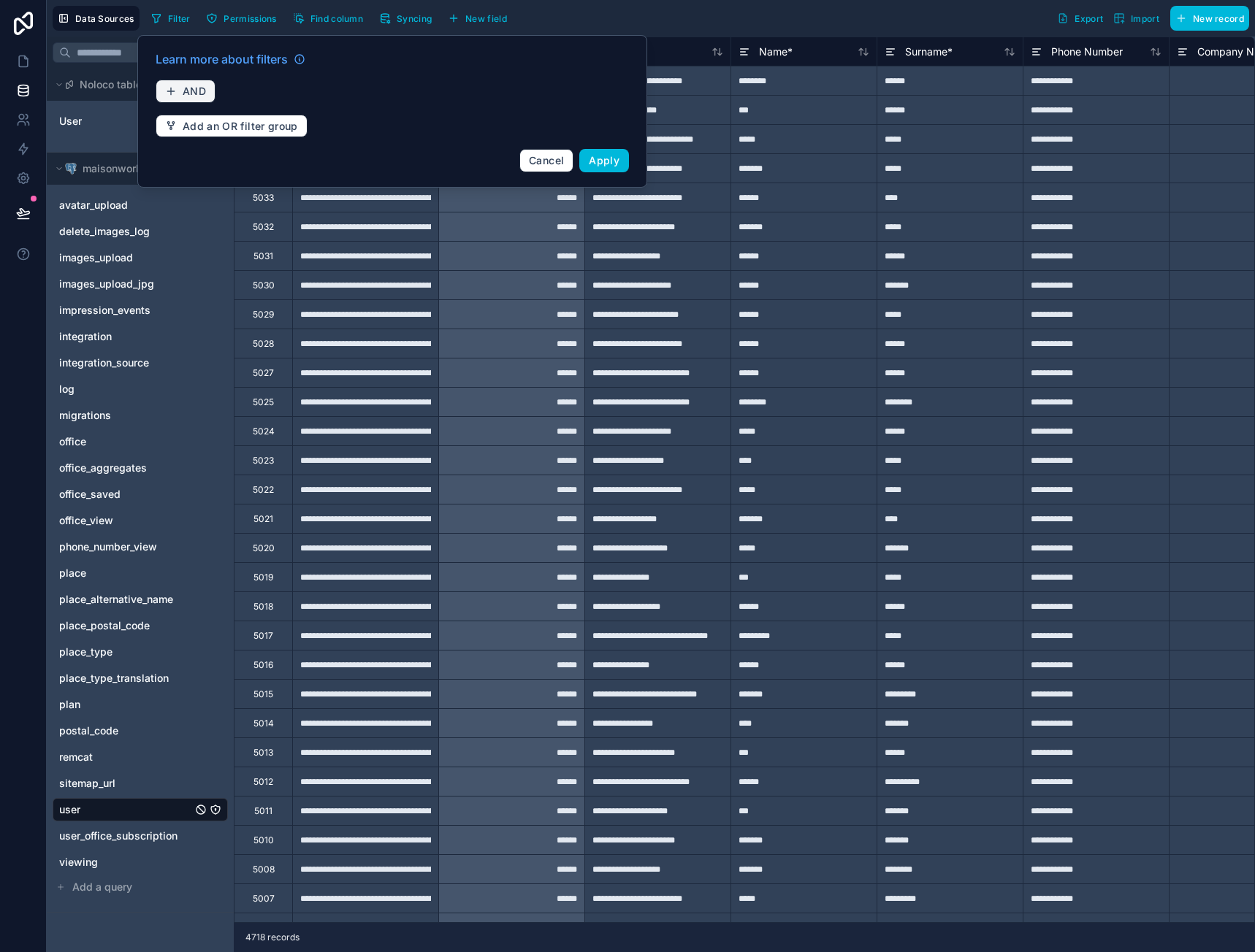
click at [189, 101] on button "AND" at bounding box center [185, 91] width 60 height 24
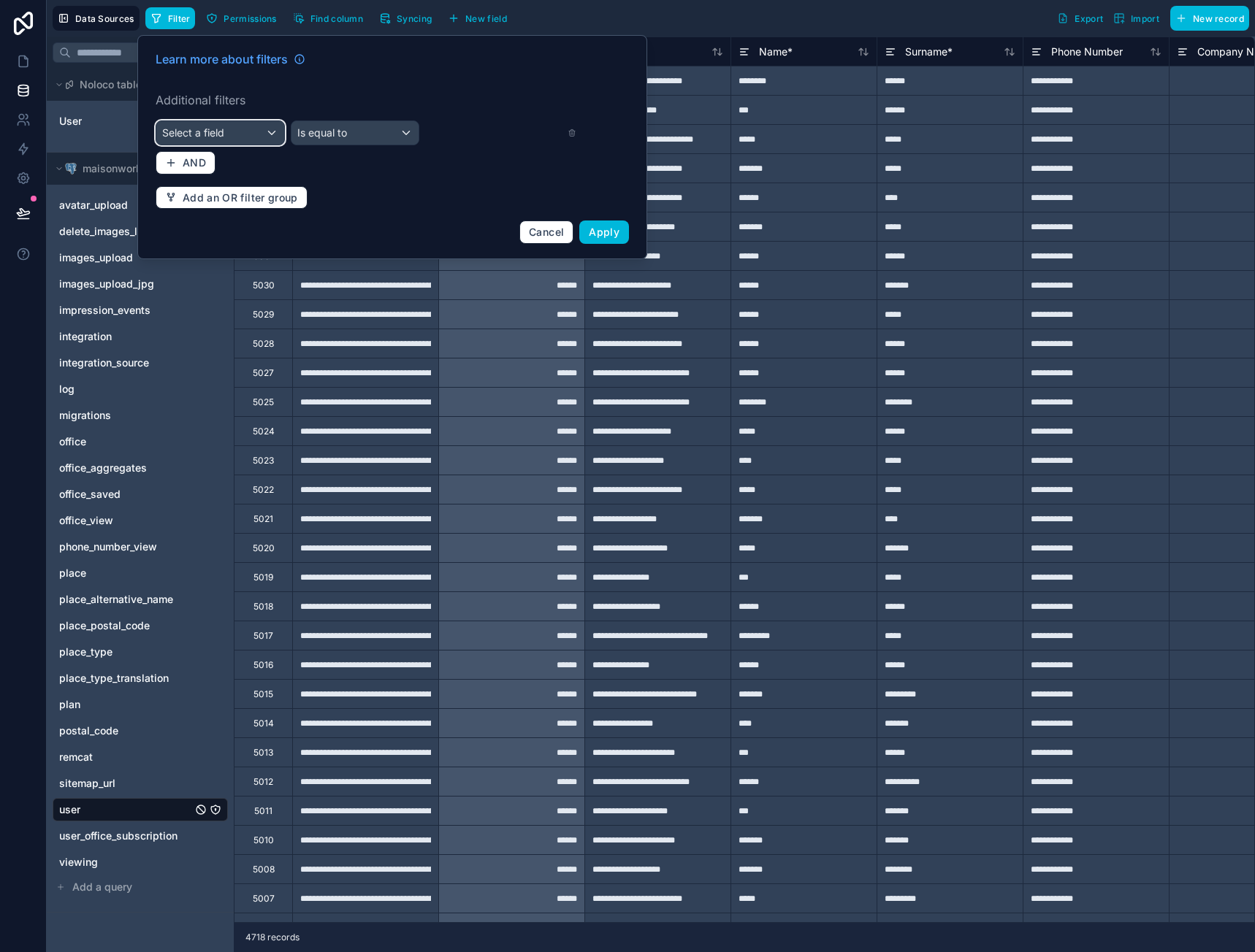
click at [225, 145] on button "Select a field" at bounding box center [220, 132] width 130 height 25
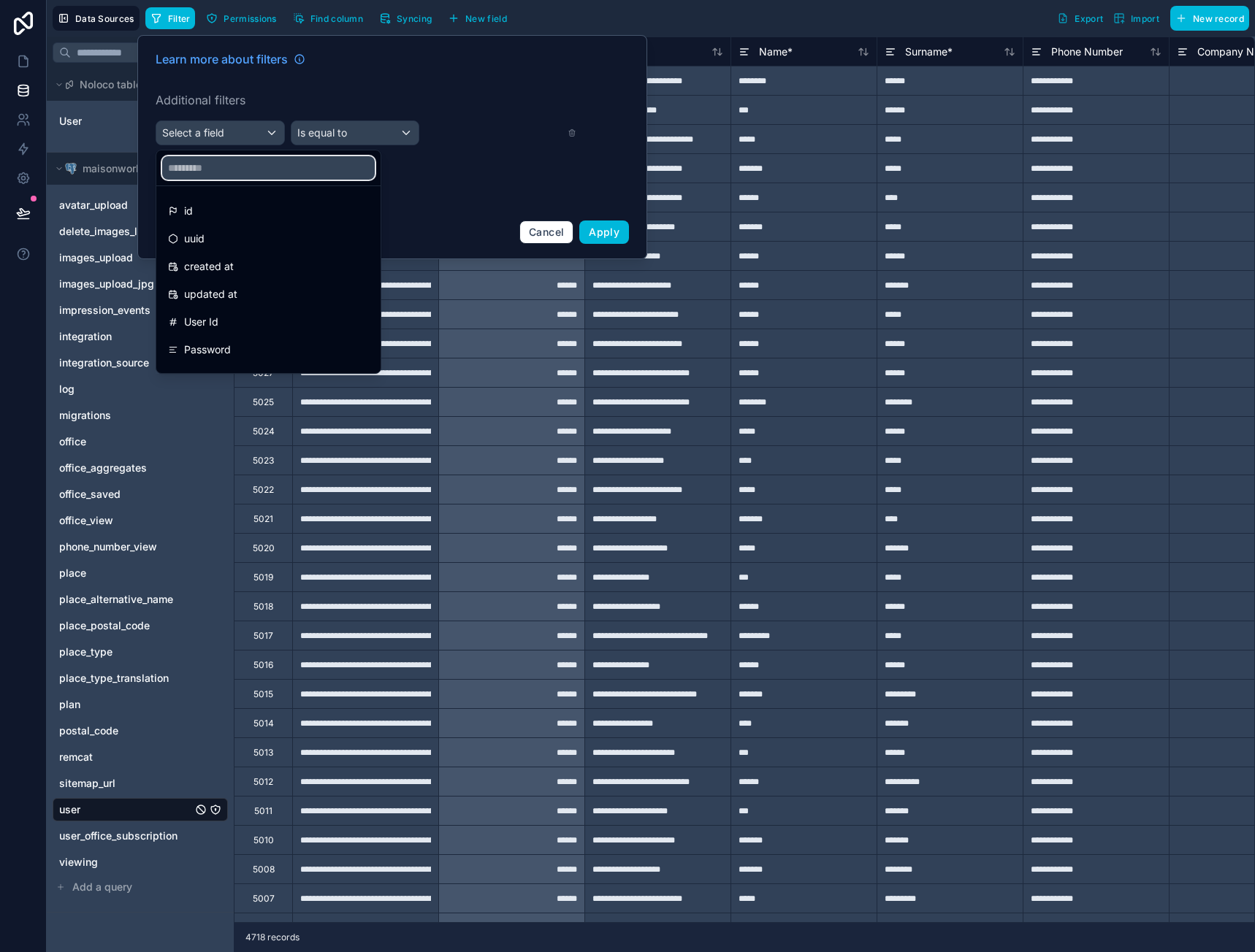
click at [249, 168] on input "text" at bounding box center [268, 168] width 213 height 24
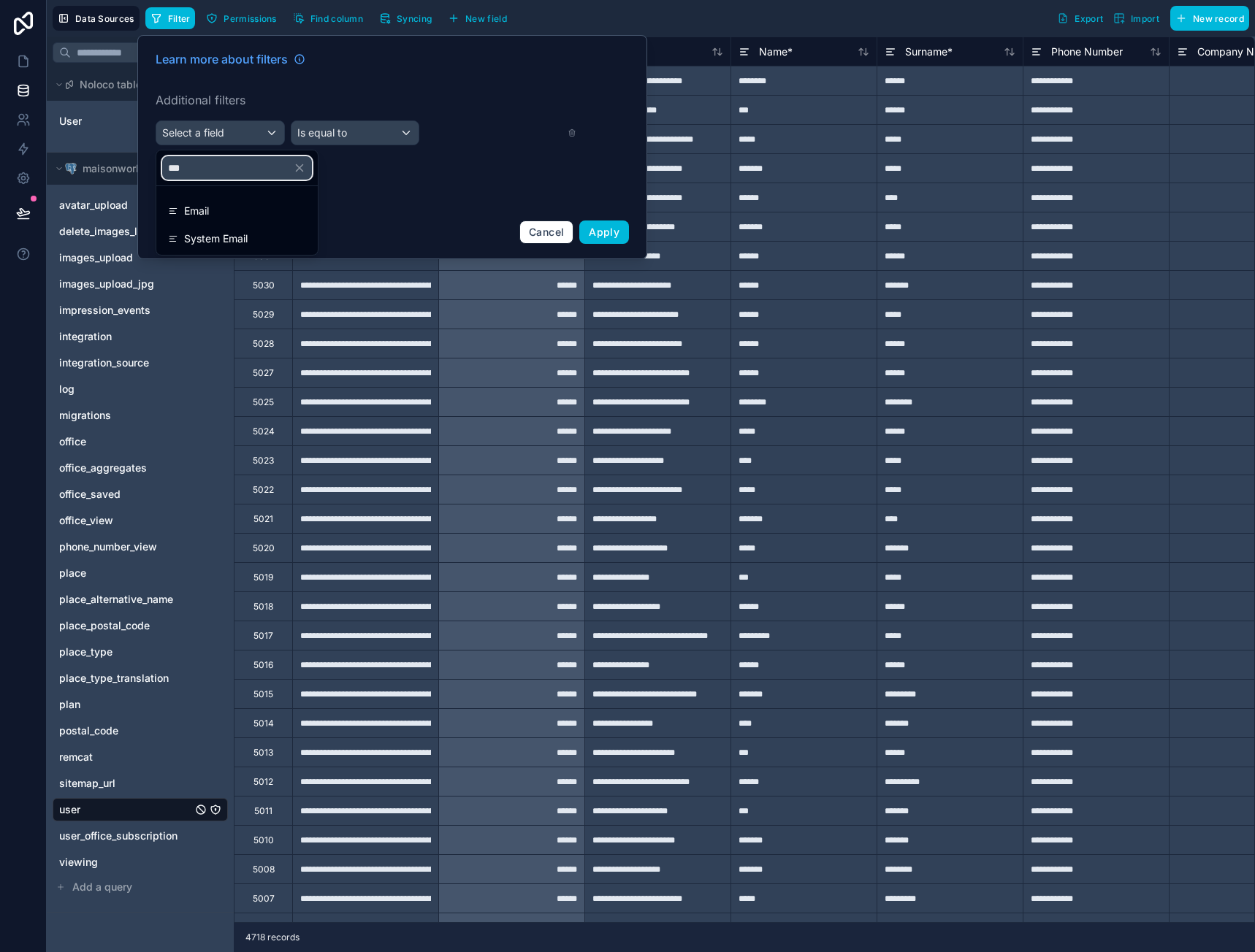
type input "***"
click at [224, 210] on div "Email" at bounding box center [236, 211] width 138 height 17
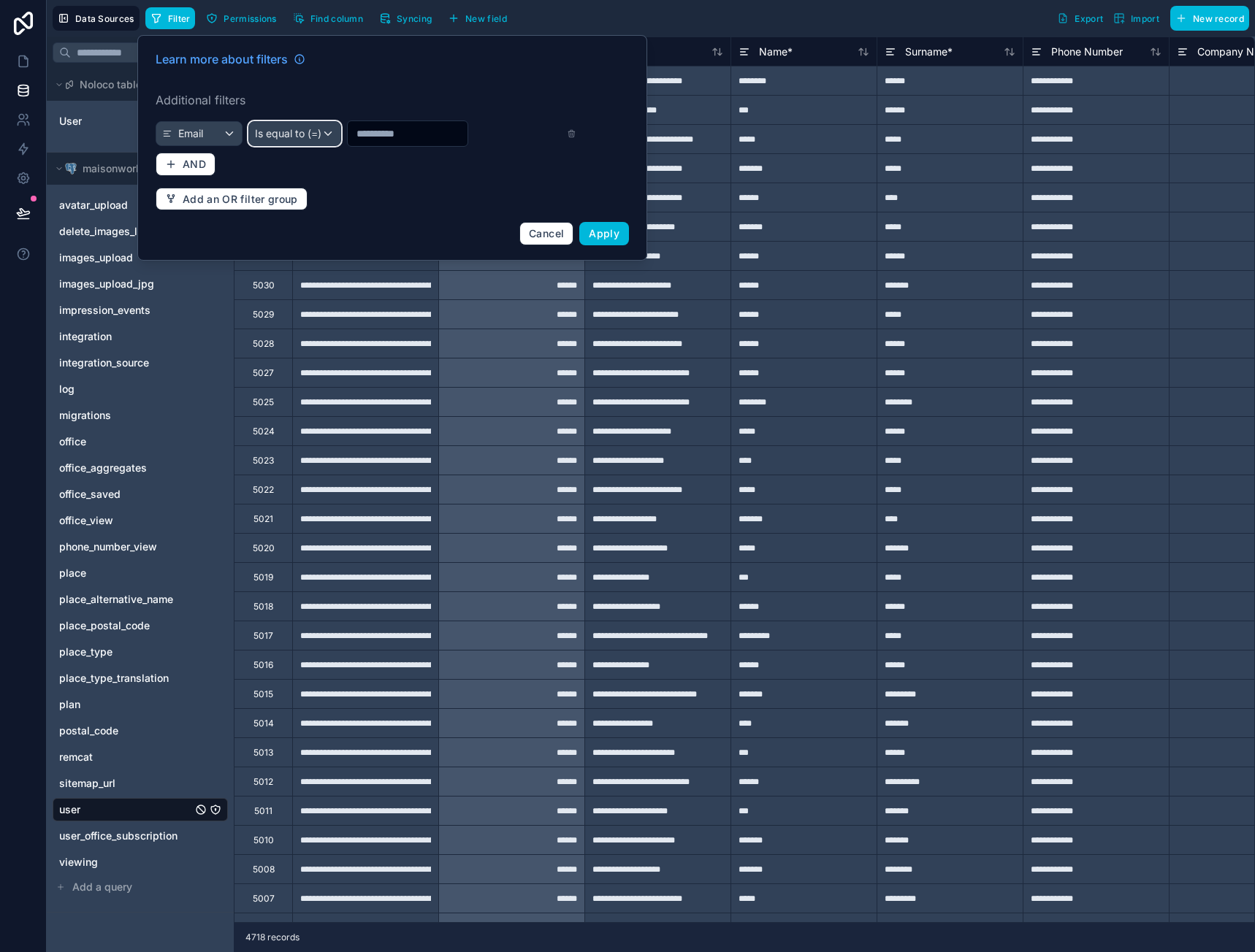
click at [286, 135] on span "Is equal to (=)" at bounding box center [288, 133] width 67 height 14
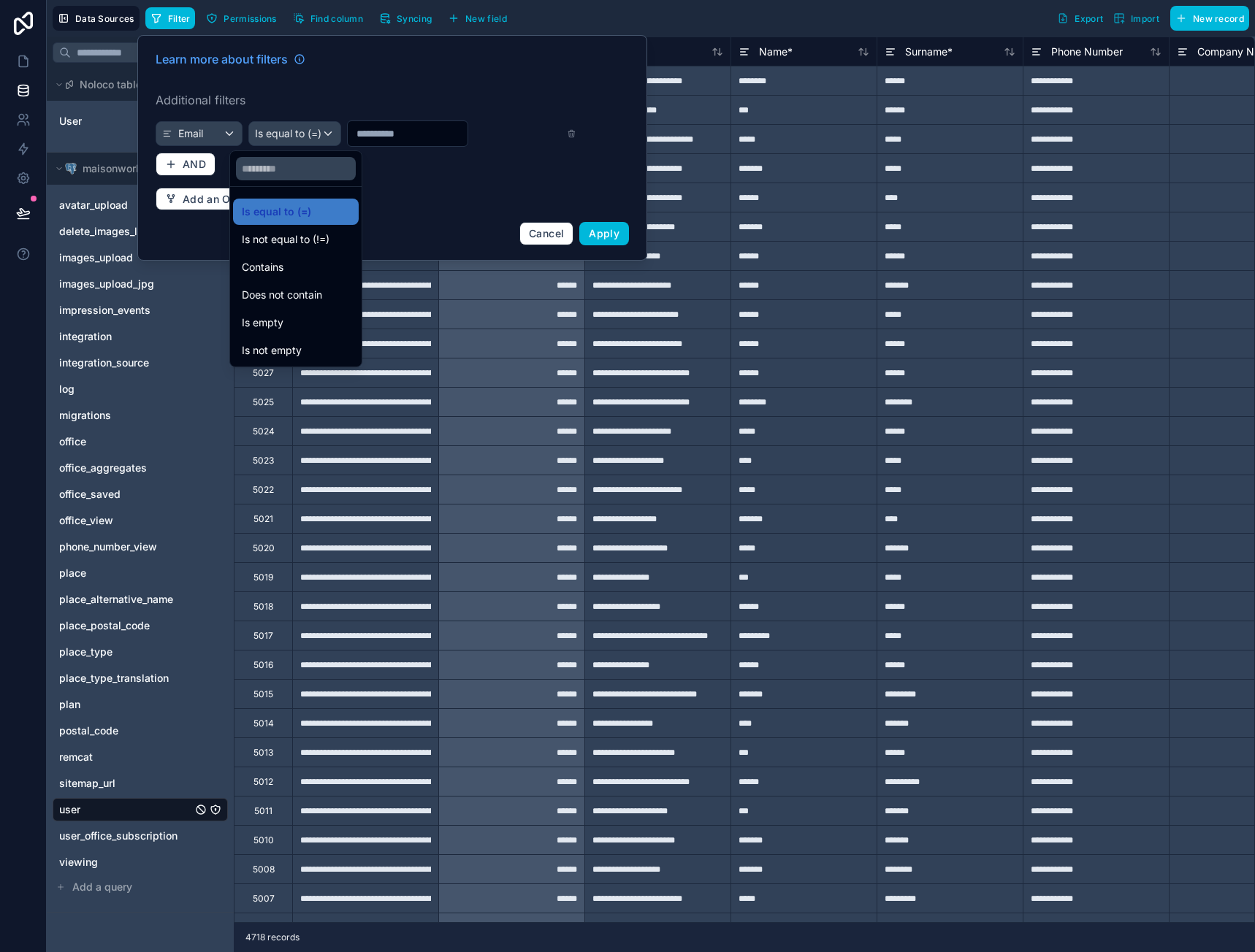
click at [289, 276] on div "Contains" at bounding box center [295, 268] width 126 height 27
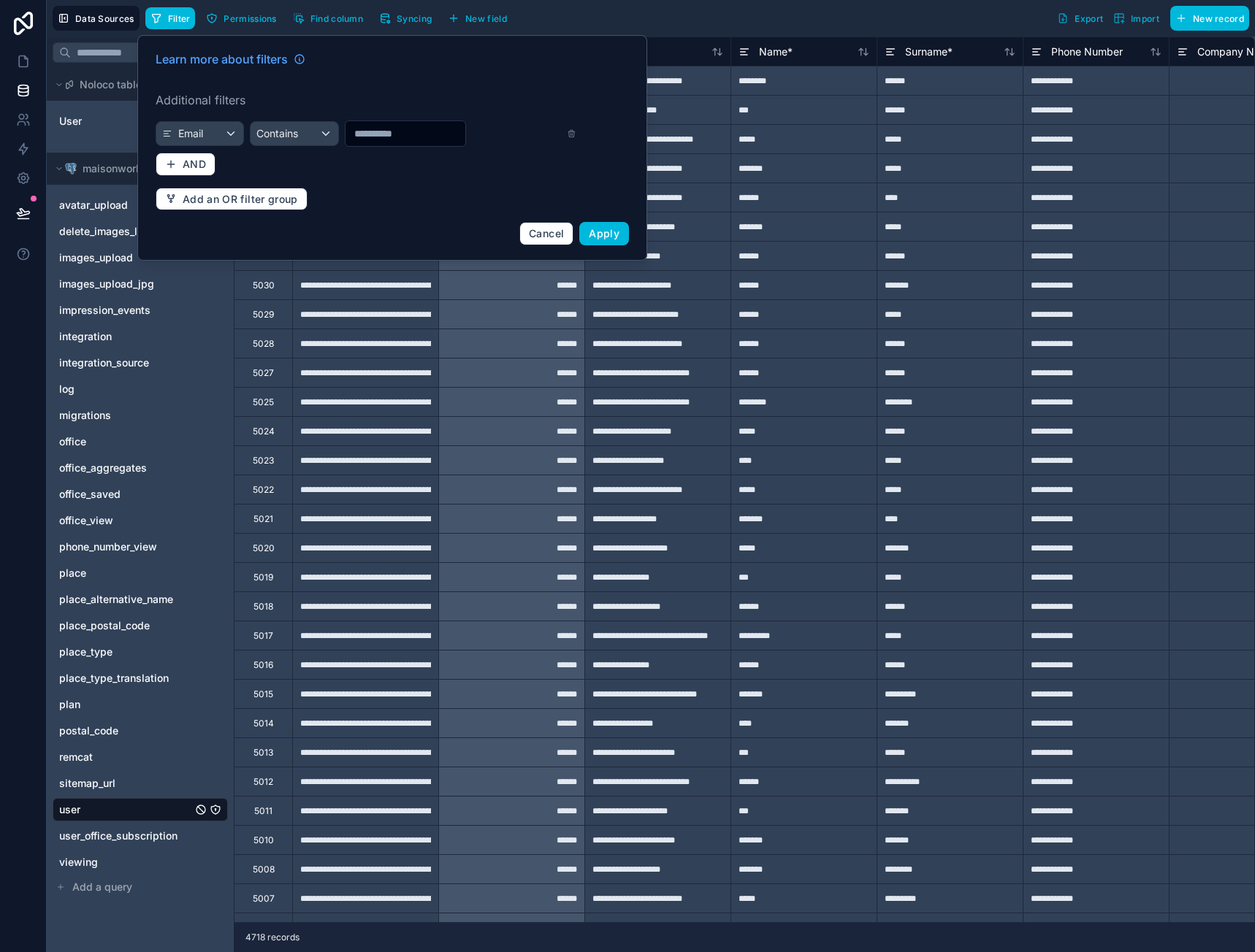
click at [406, 138] on input "text" at bounding box center [406, 133] width 120 height 20
type input "*****"
click at [603, 242] on button "Apply" at bounding box center [604, 233] width 50 height 24
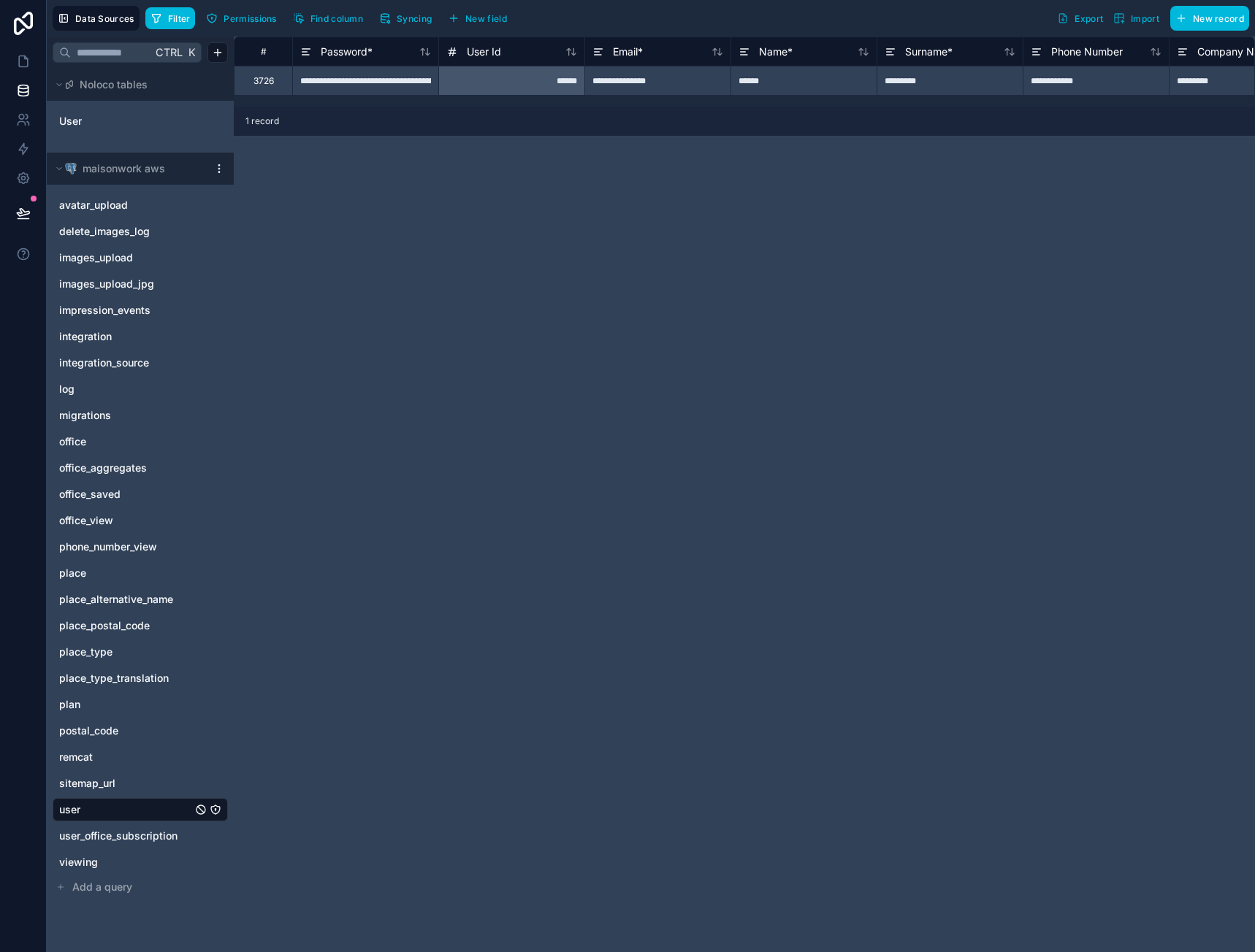
click at [676, 78] on div "**********" at bounding box center [657, 80] width 146 height 30
